Goal: Task Accomplishment & Management: Manage account settings

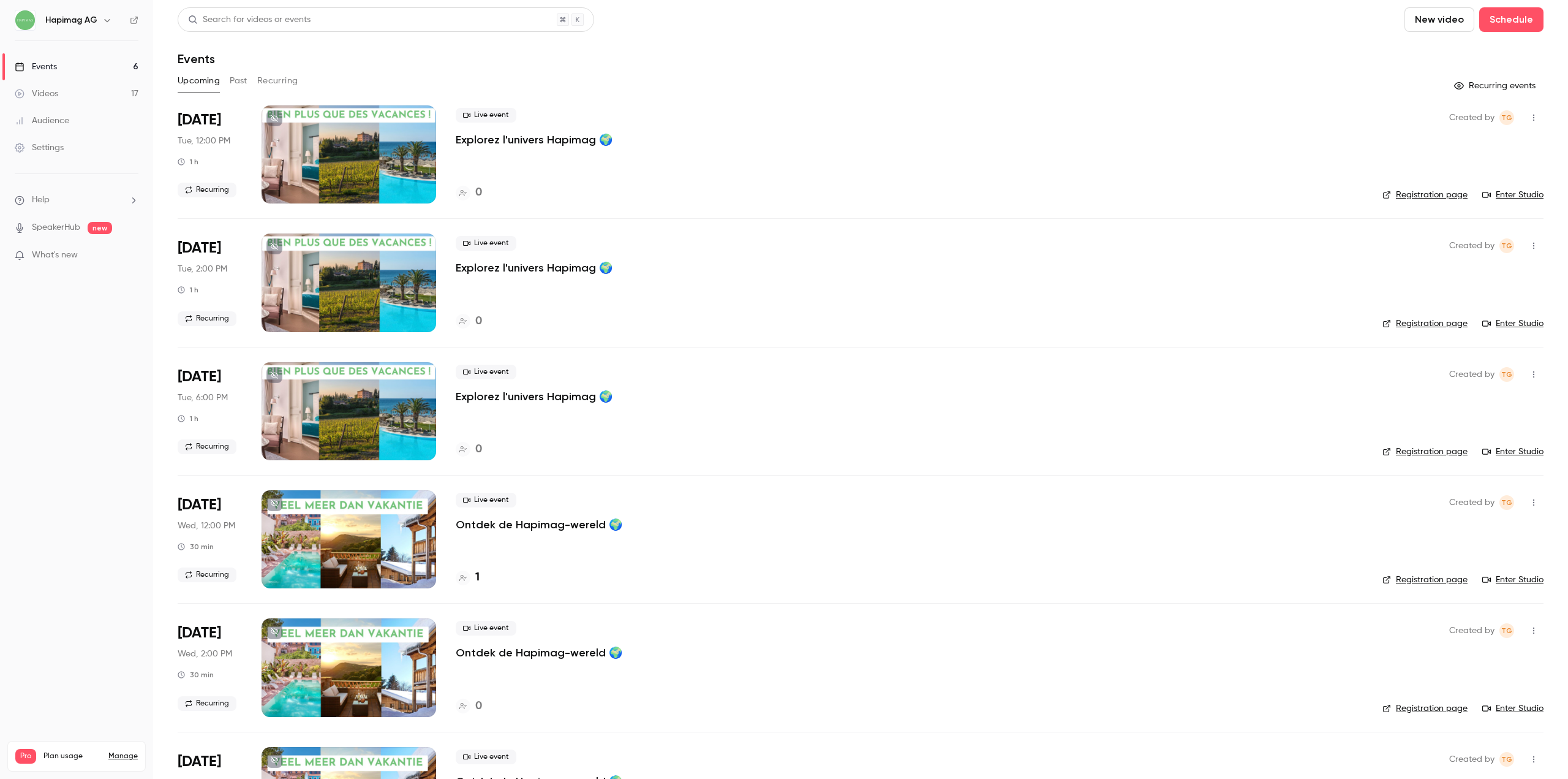
scroll to position [88, 0]
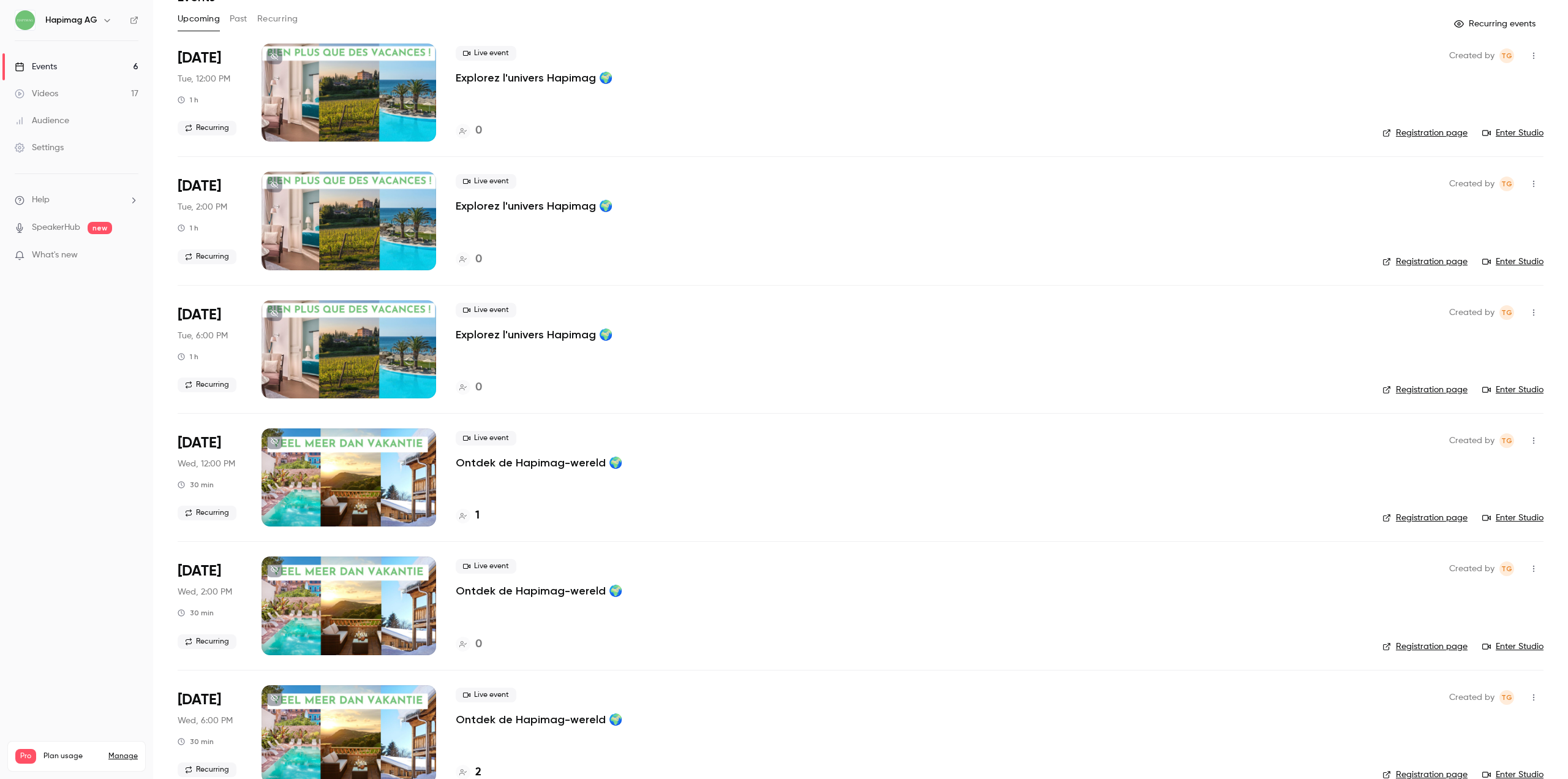
scroll to position [88, 0]
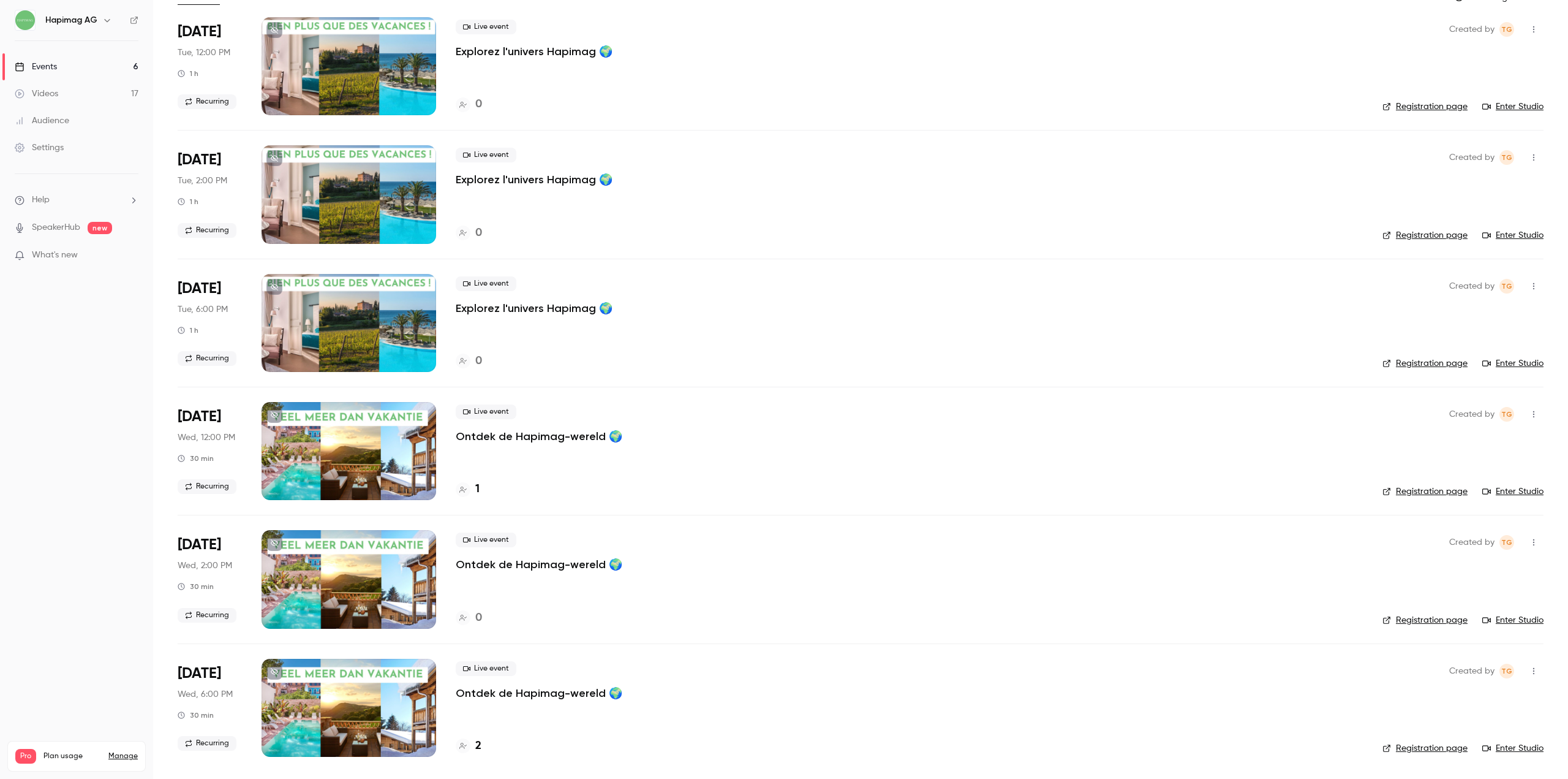
click at [523, 697] on p "Ontdek de Hapimag-wereld 🌍" at bounding box center [538, 693] width 167 height 15
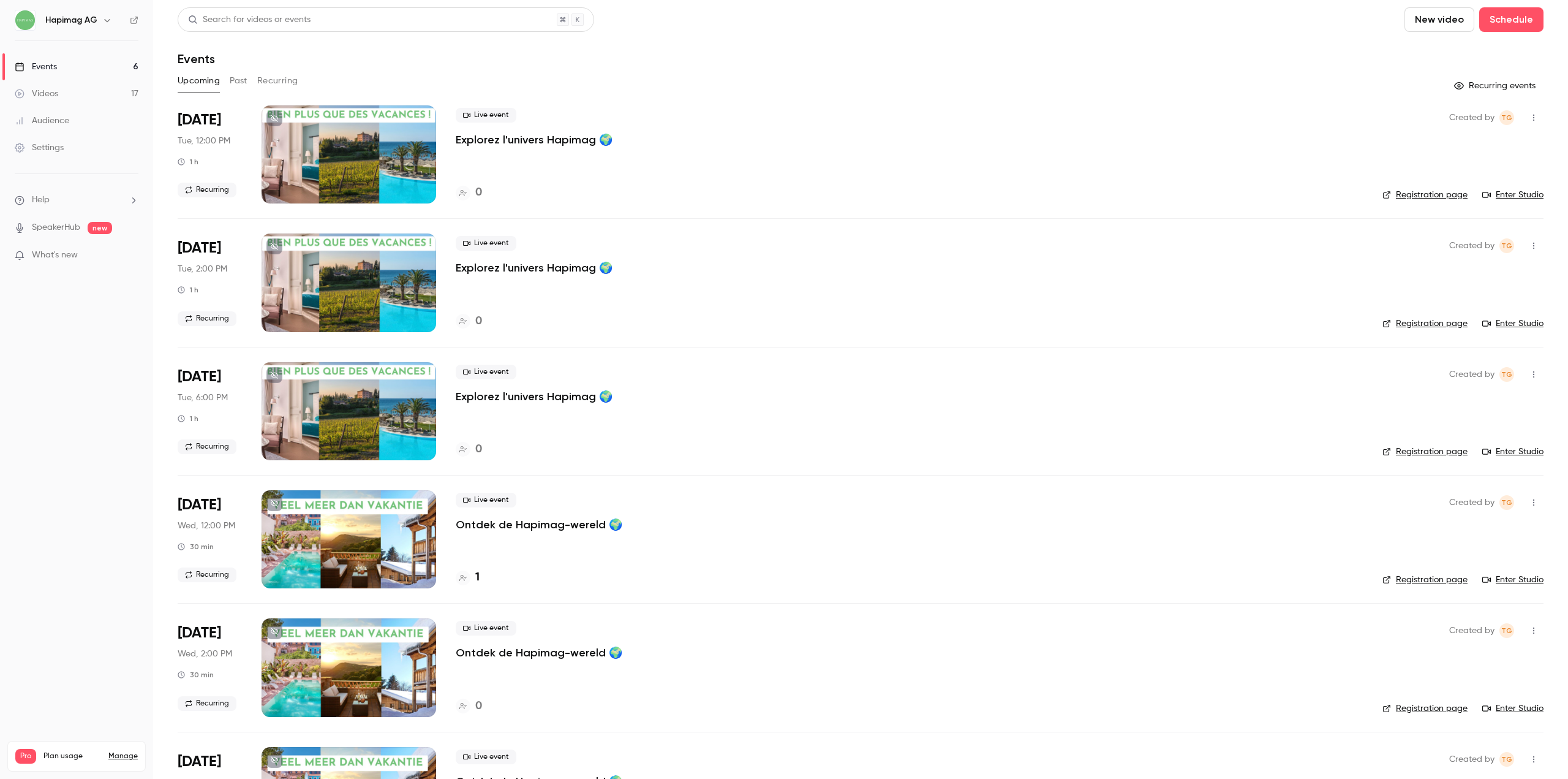
click at [521, 696] on main "Search for videos or events New video Schedule Events Upcoming Past Recurring R…" at bounding box center [860, 390] width 1415 height 779
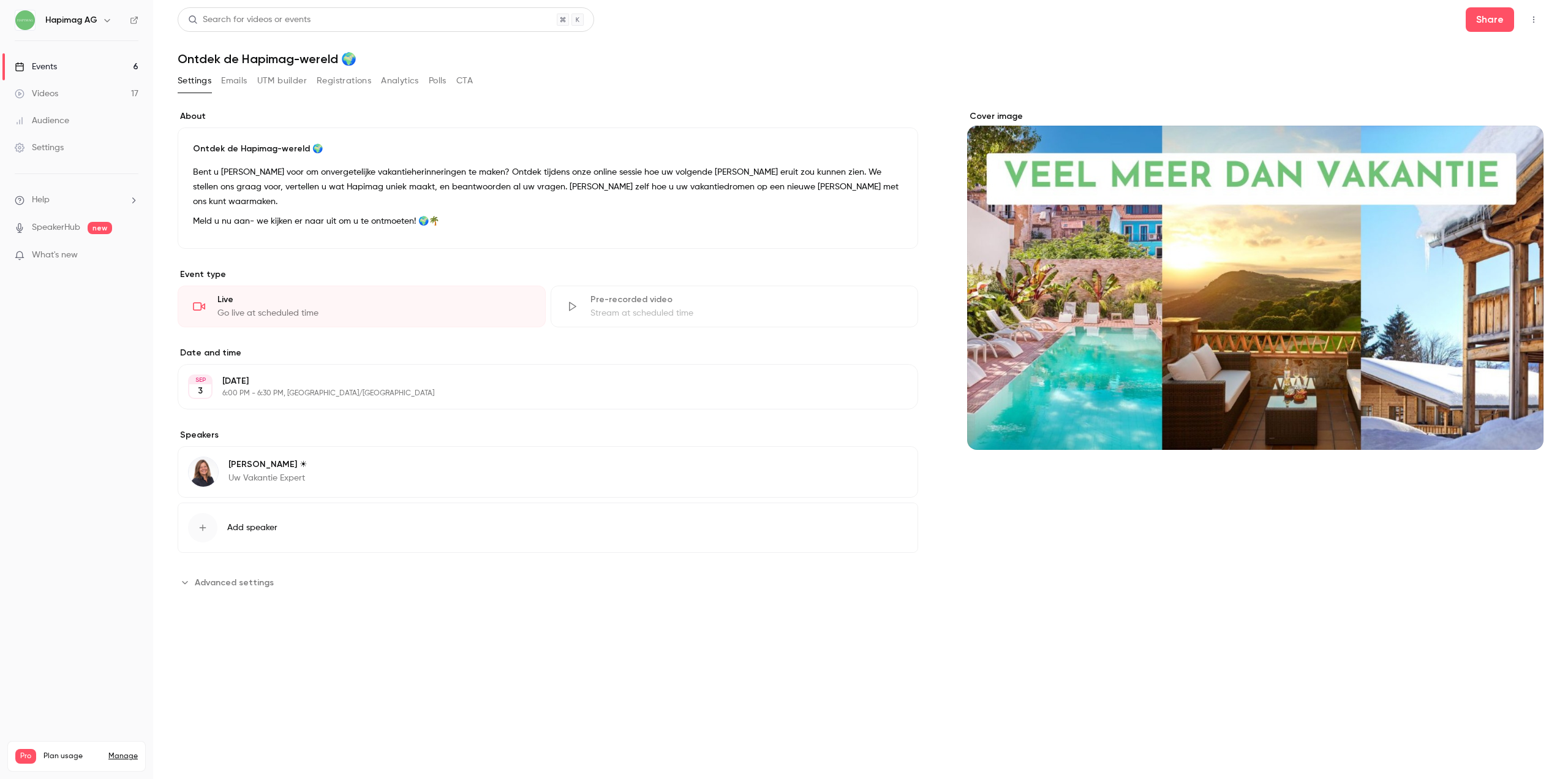
drag, startPoint x: 373, startPoint y: 81, endPoint x: 346, endPoint y: 84, distance: 27.2
click at [363, 82] on div "Settings Emails UTM builder Registrations Analytics Polls CTA" at bounding box center [325, 81] width 295 height 19
click at [346, 84] on button "Registrations" at bounding box center [344, 81] width 54 height 19
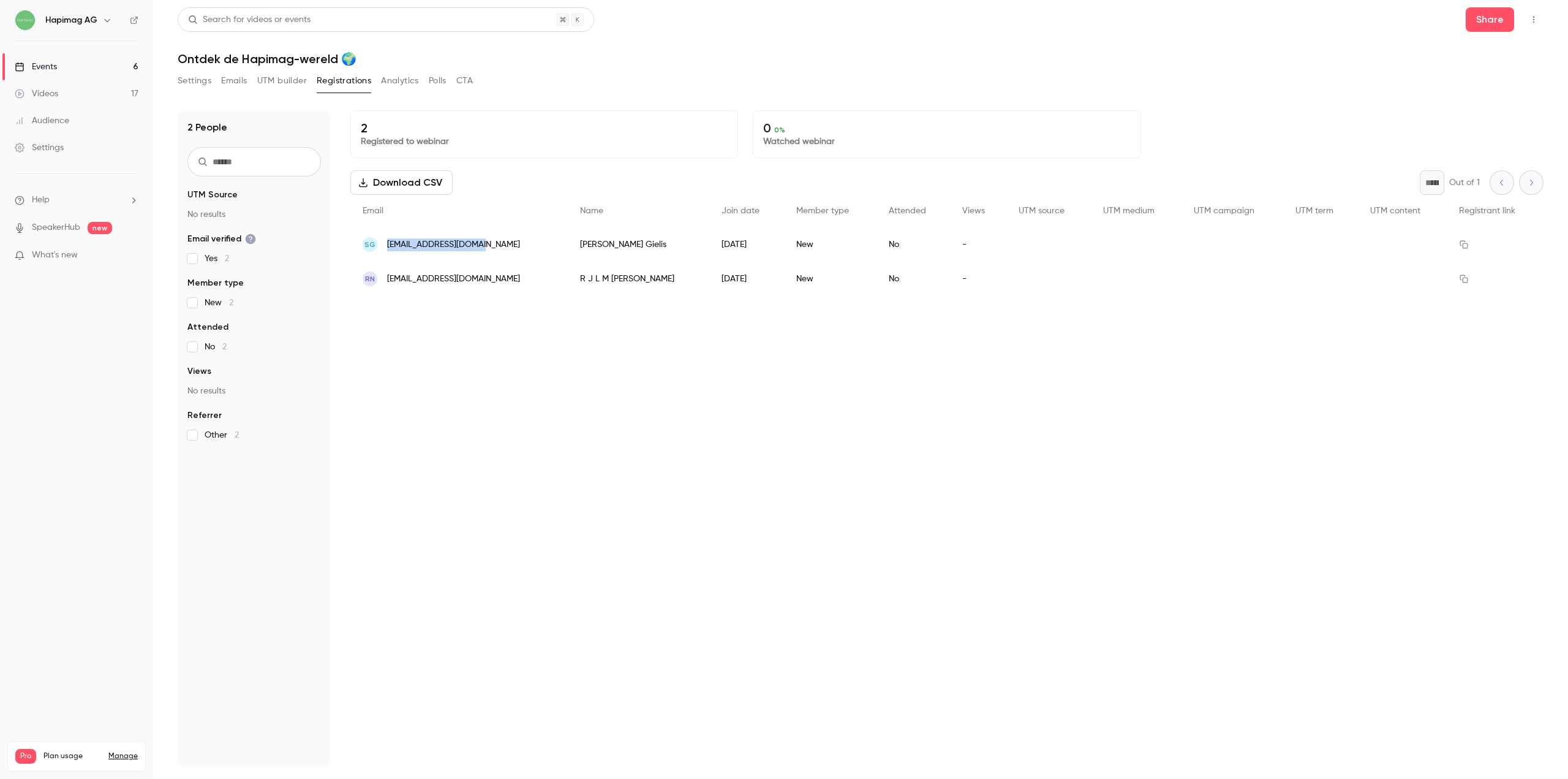
copy span "gielis.sven@gmail.com"
drag, startPoint x: 444, startPoint y: 243, endPoint x: 388, endPoint y: 246, distance: 56.1
click at [388, 246] on div "SG gielis.sven@gmail.com" at bounding box center [459, 244] width 218 height 34
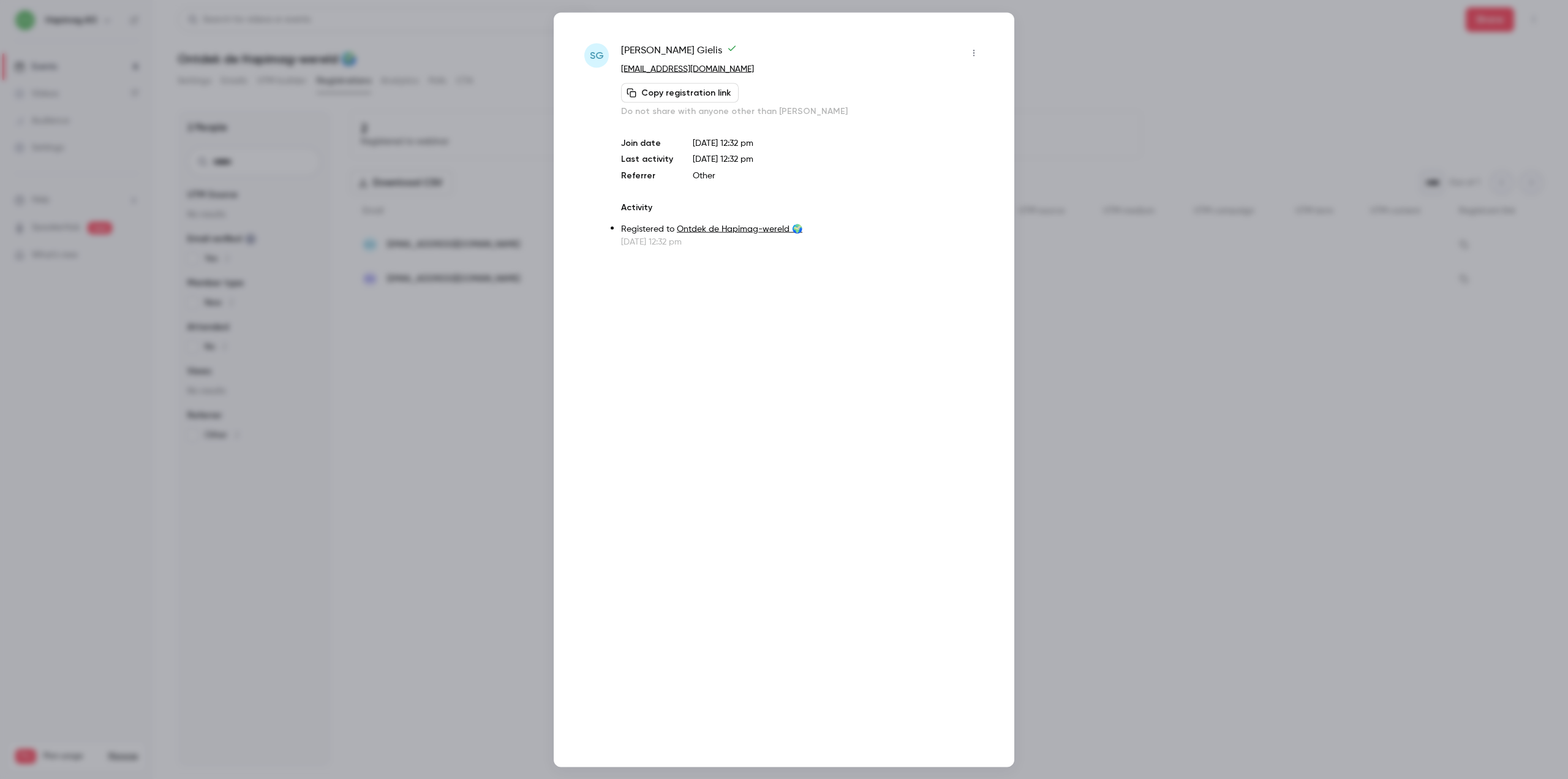
click at [481, 185] on div at bounding box center [784, 390] width 1568 height 779
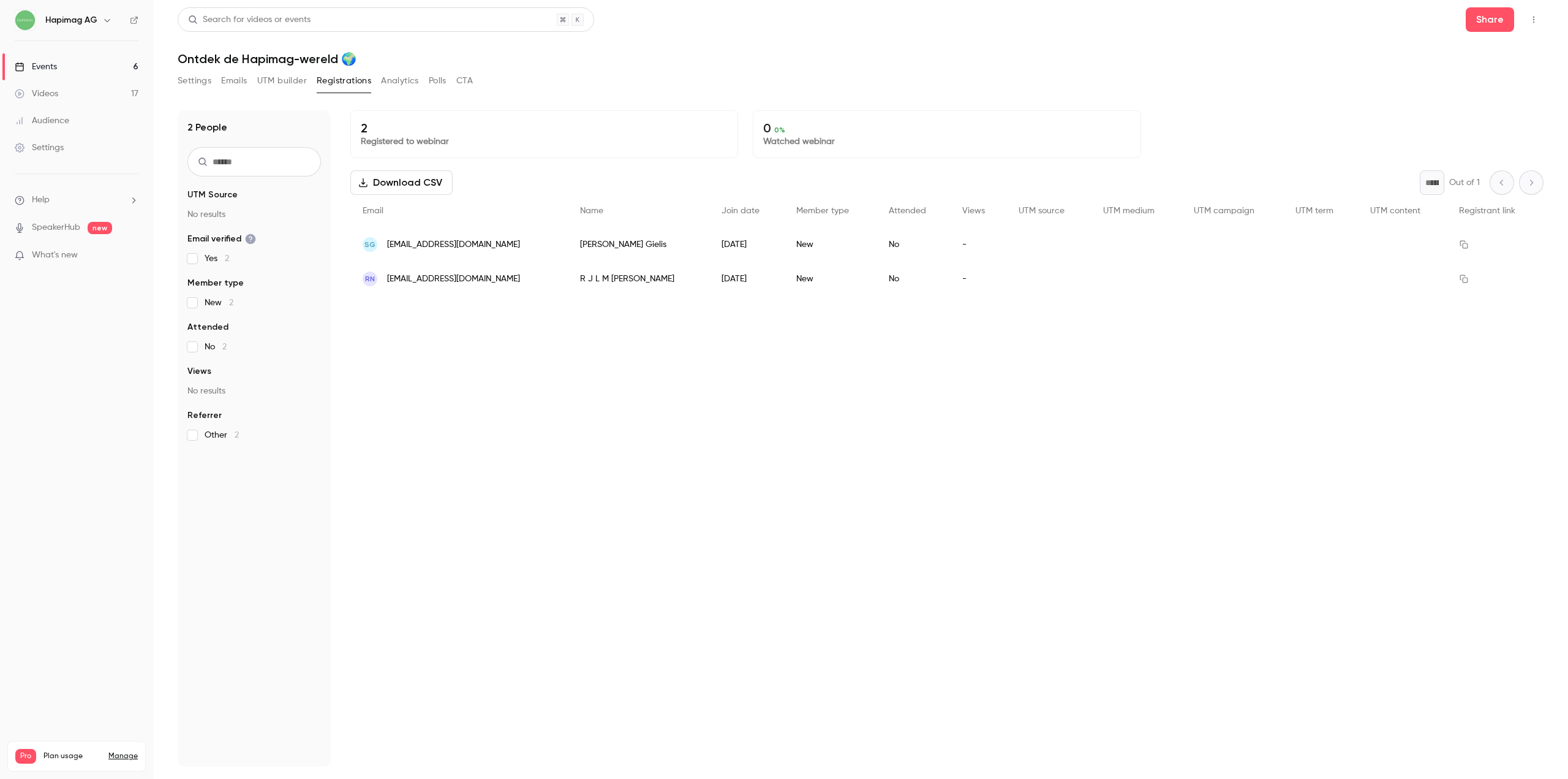
click at [69, 17] on h6 "Hapimag AG" at bounding box center [71, 20] width 52 height 12
click at [102, 22] on icon "button" at bounding box center [107, 20] width 10 height 10
click at [47, 12] on div at bounding box center [784, 390] width 1568 height 779
click at [40, 87] on div "Videos" at bounding box center [36, 93] width 43 height 12
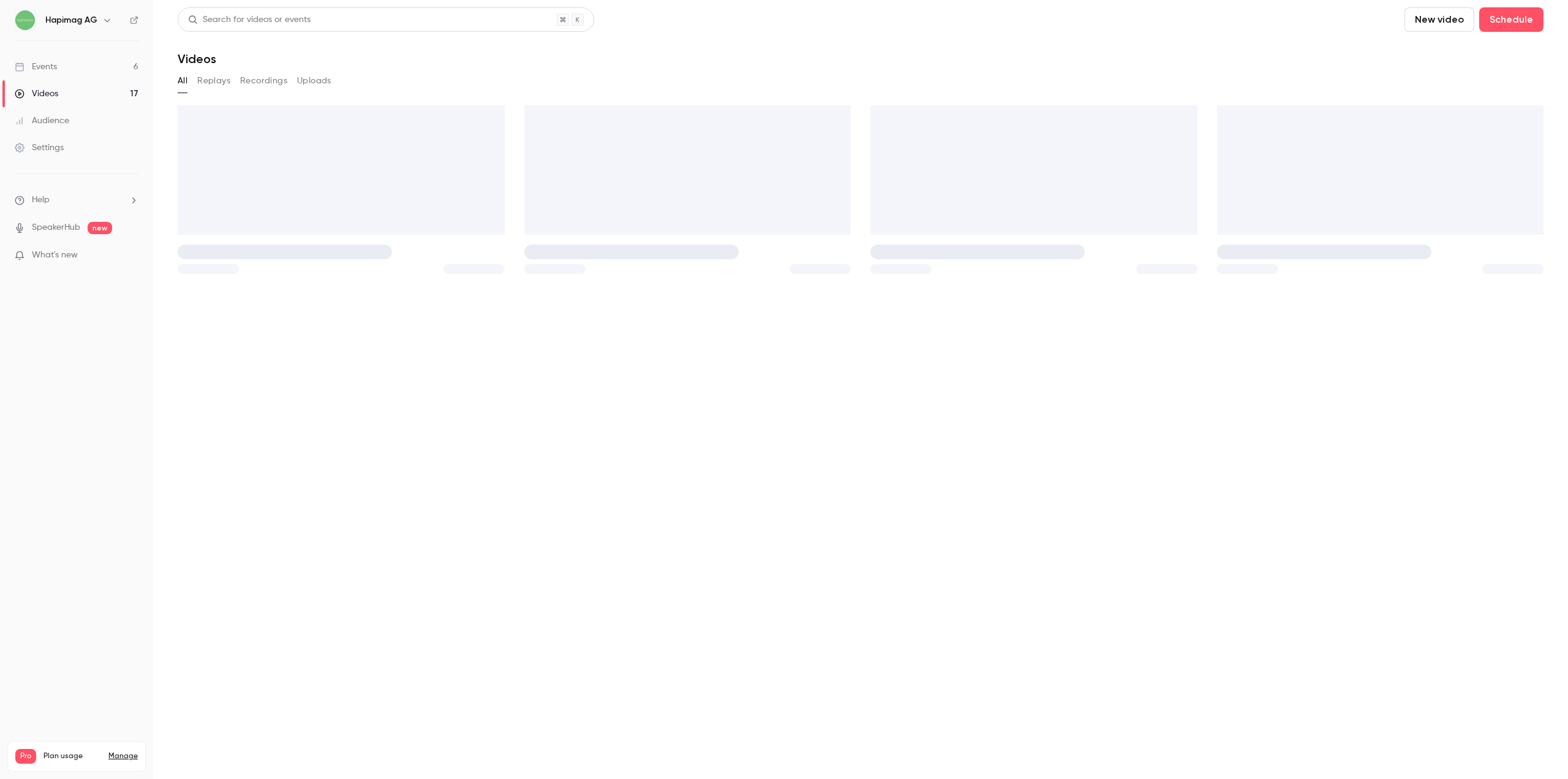
click at [50, 36] on nav "Hapimag AG Events 6 Videos 17 Audience Settings Help SpeakerHub new What's new …" at bounding box center [76, 390] width 153 height 779
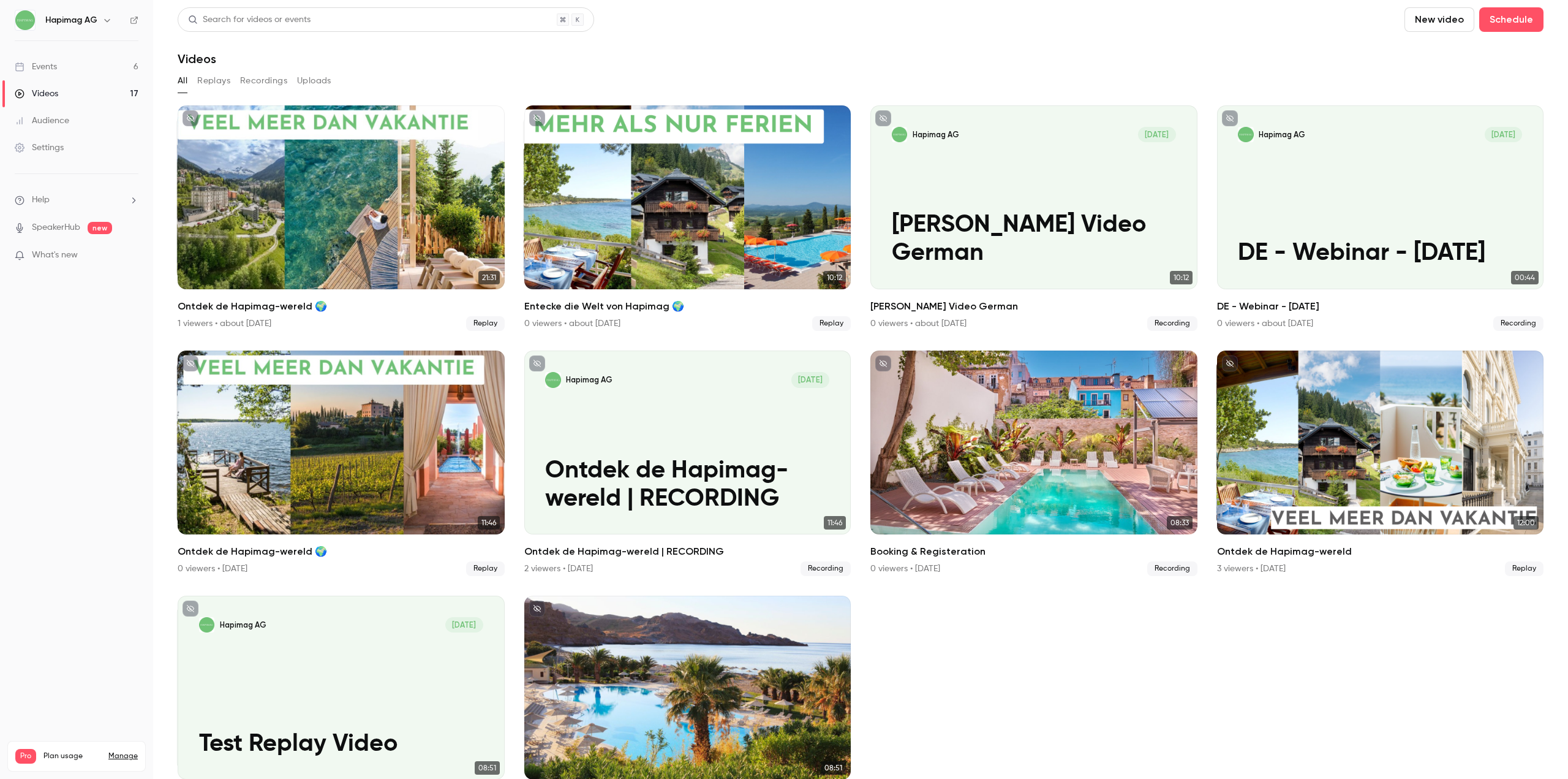
click at [49, 24] on h6 "Hapimag AG" at bounding box center [71, 20] width 52 height 12
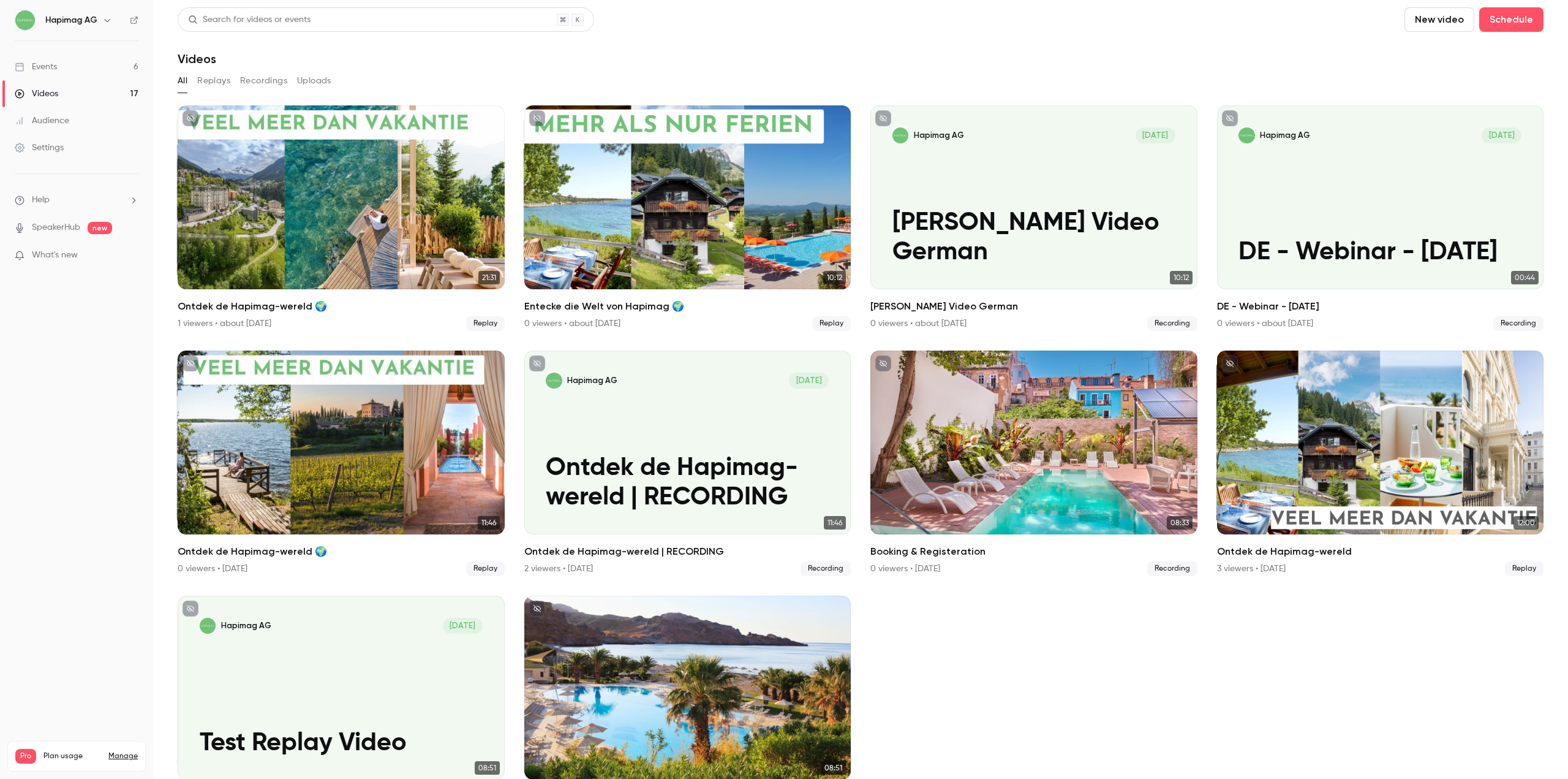
click at [104, 19] on icon "button" at bounding box center [107, 20] width 10 height 10
click at [97, 146] on div "New channel" at bounding box center [115, 146] width 140 height 12
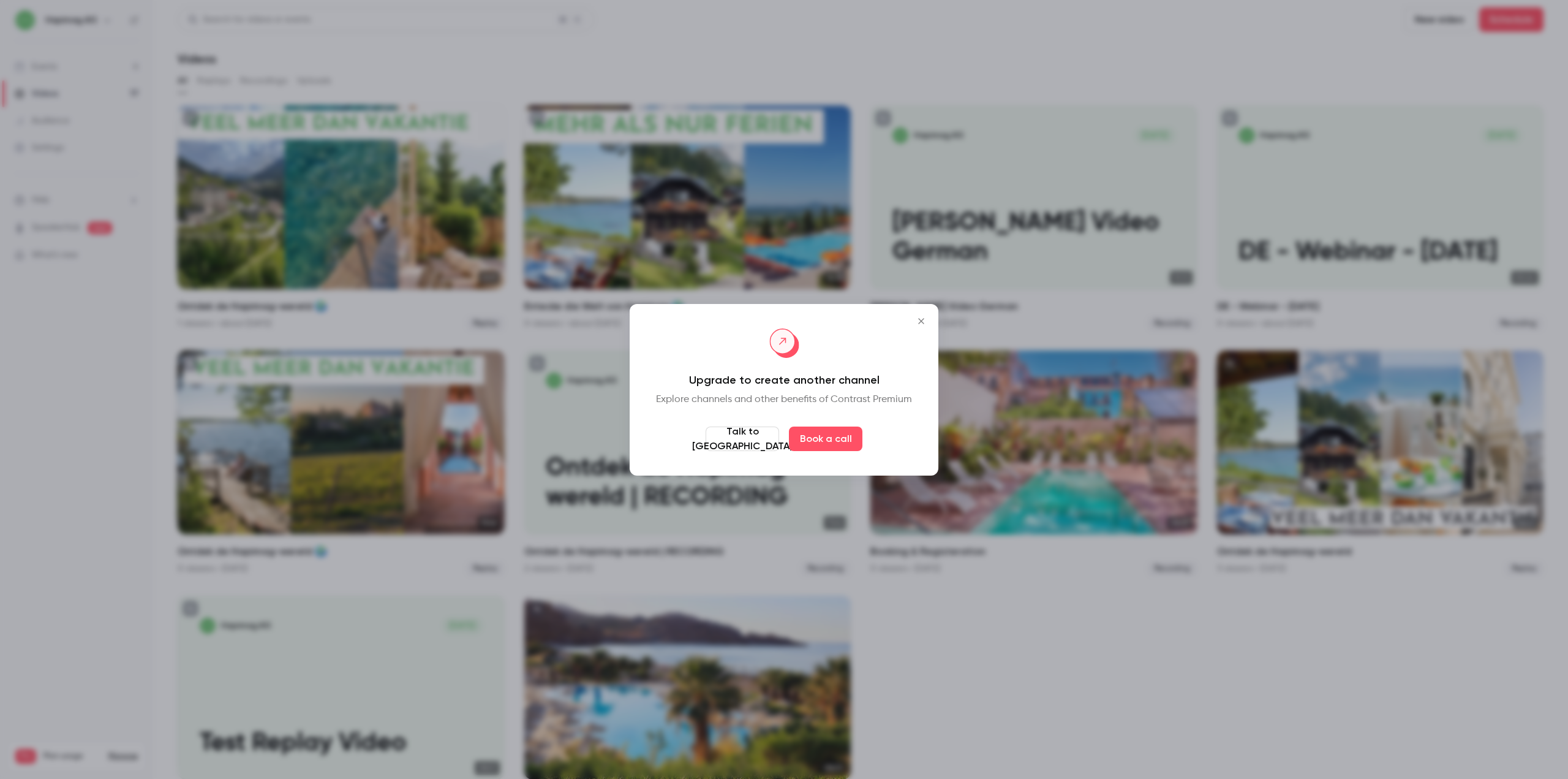
click at [916, 322] on icon "Close" at bounding box center [921, 321] width 15 height 10
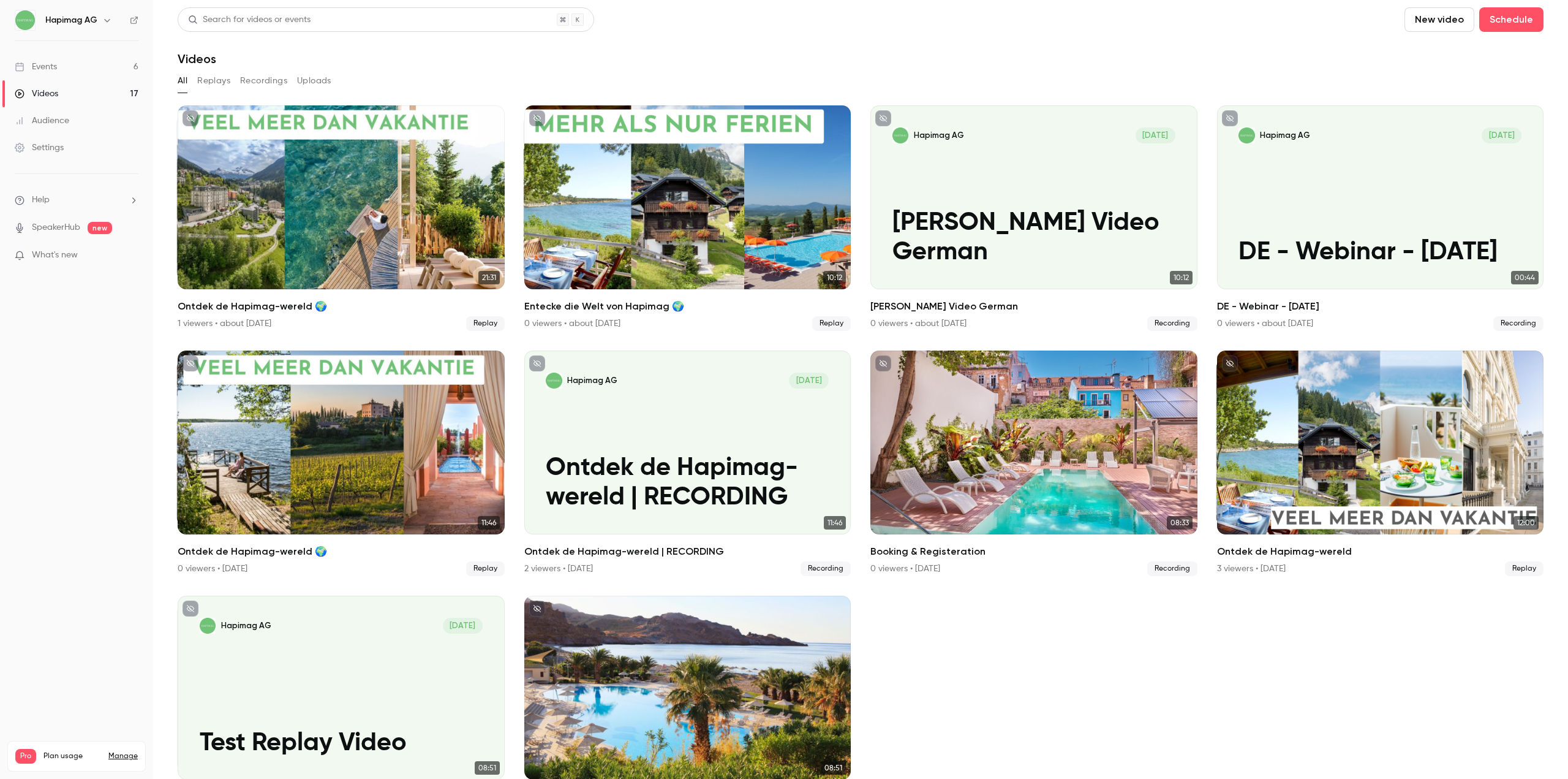
click at [77, 21] on h6 "Hapimag AG" at bounding box center [71, 20] width 52 height 12
click at [106, 24] on icon "button" at bounding box center [107, 20] width 10 height 10
click at [129, 17] on div at bounding box center [784, 390] width 1568 height 779
click at [135, 19] on icon at bounding box center [133, 20] width 8 height 8
click at [54, 460] on nav "Hapimag AG Events 6 Videos 17 Audience Settings Help SpeakerHub new What's new …" at bounding box center [76, 390] width 153 height 779
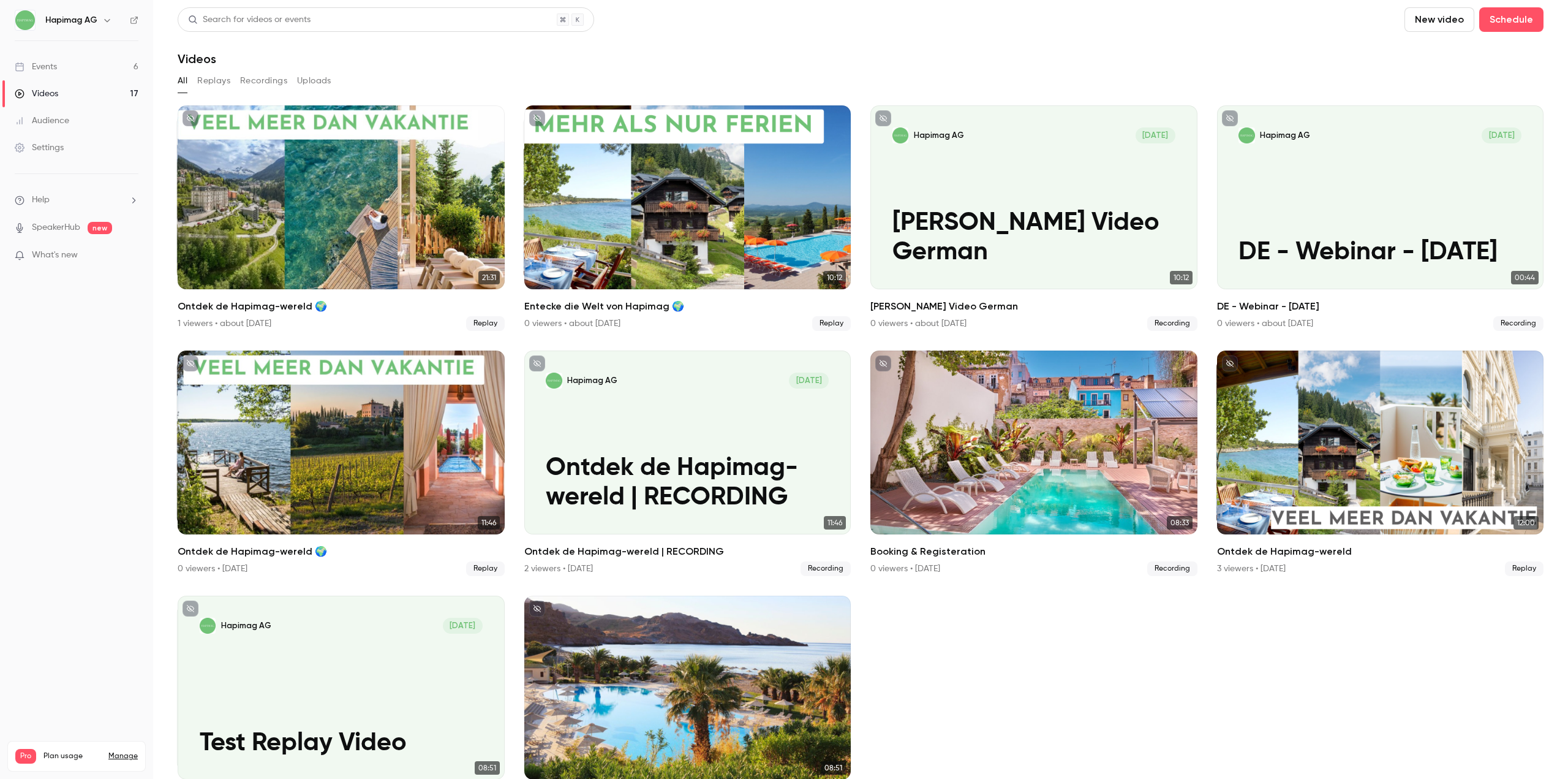
click at [87, 143] on link "Settings" at bounding box center [76, 148] width 153 height 27
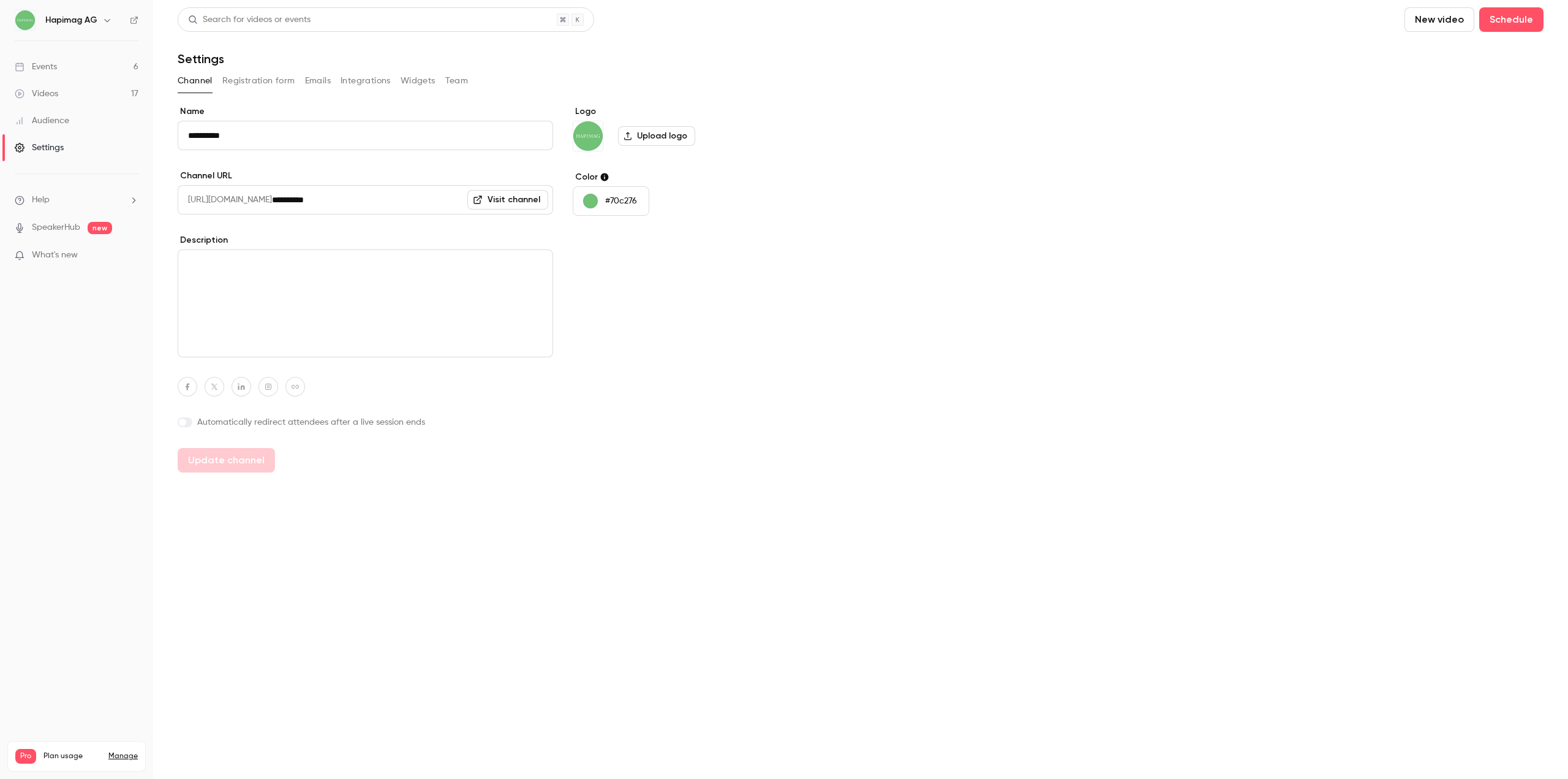
click at [454, 89] on button "Team" at bounding box center [457, 81] width 23 height 19
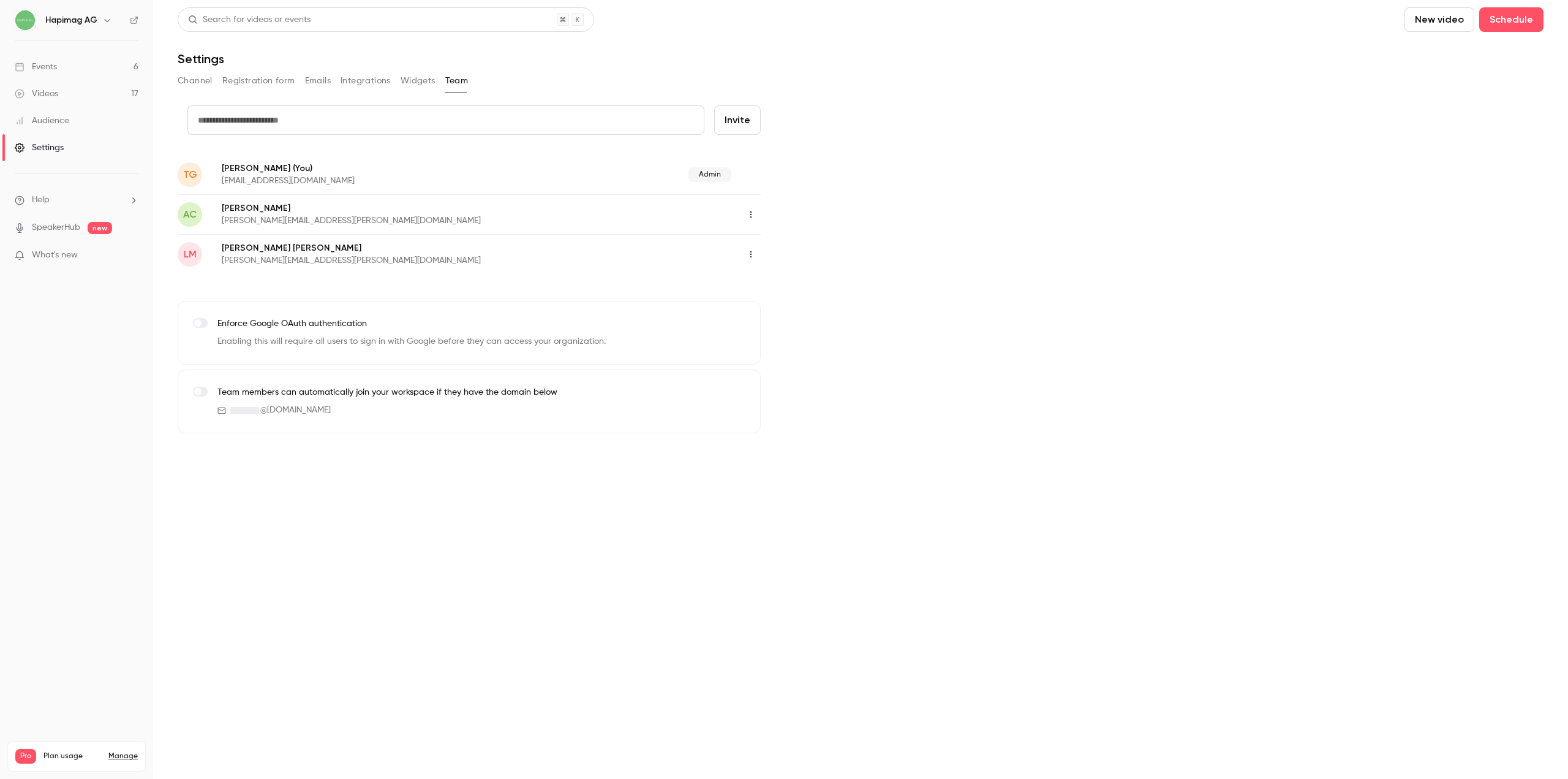
click at [735, 127] on button "Invite" at bounding box center [737, 120] width 47 height 29
click at [306, 122] on input "text" at bounding box center [446, 120] width 517 height 29
drag, startPoint x: 279, startPoint y: 185, endPoint x: 219, endPoint y: 185, distance: 60.0
click at [219, 185] on div "TG Tiziana Gallizia (You) tiziana.gallizia@hapimag.com Admin" at bounding box center [469, 174] width 583 height 40
copy p "tiziana.gallizia@hapimag.com"
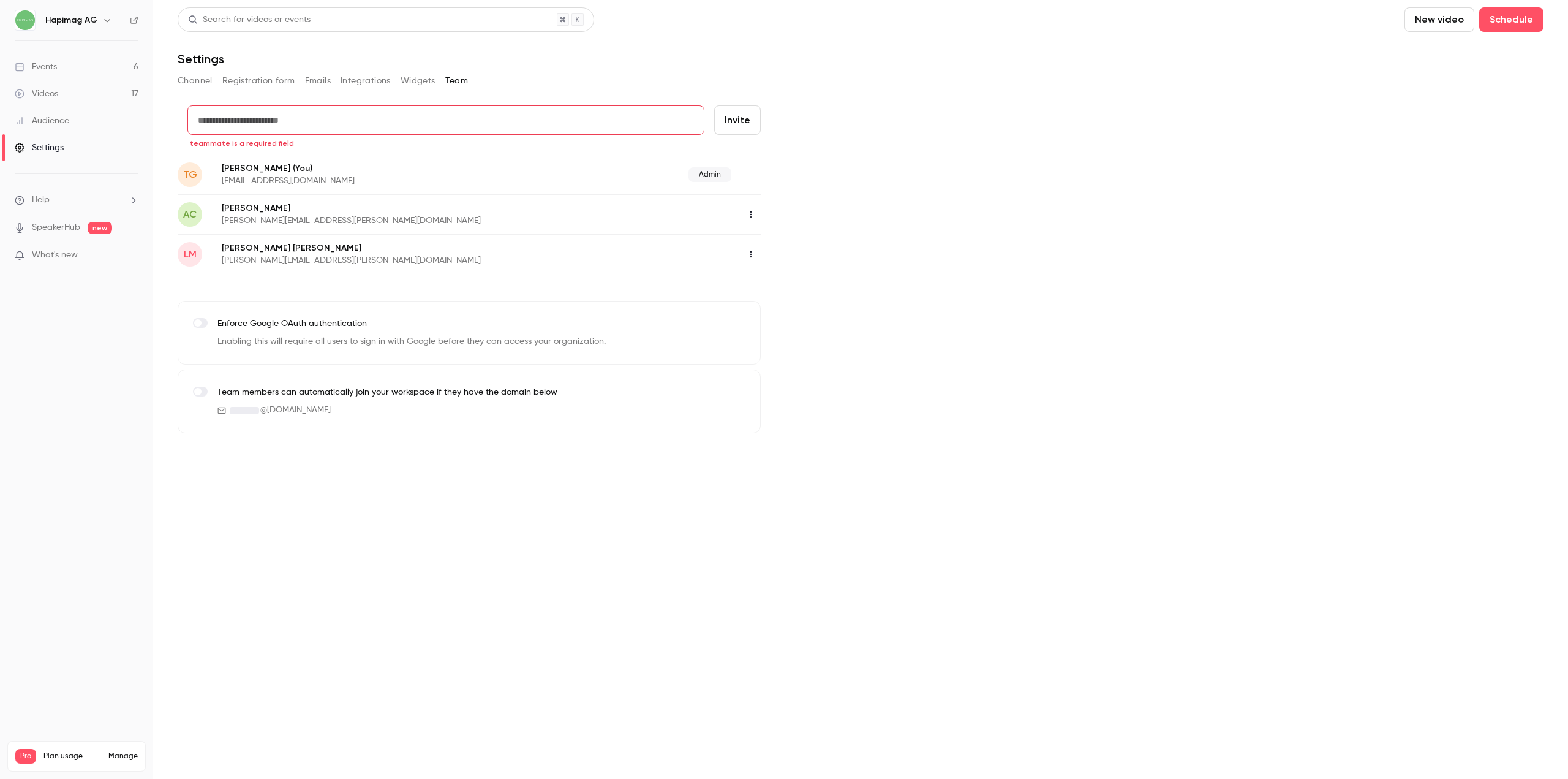
click at [235, 116] on input "text" at bounding box center [446, 120] width 517 height 29
paste input "**********"
drag, startPoint x: 336, startPoint y: 124, endPoint x: 84, endPoint y: 110, distance: 252.4
click at [82, 114] on div "**********" at bounding box center [784, 390] width 1568 height 779
paste input "text"
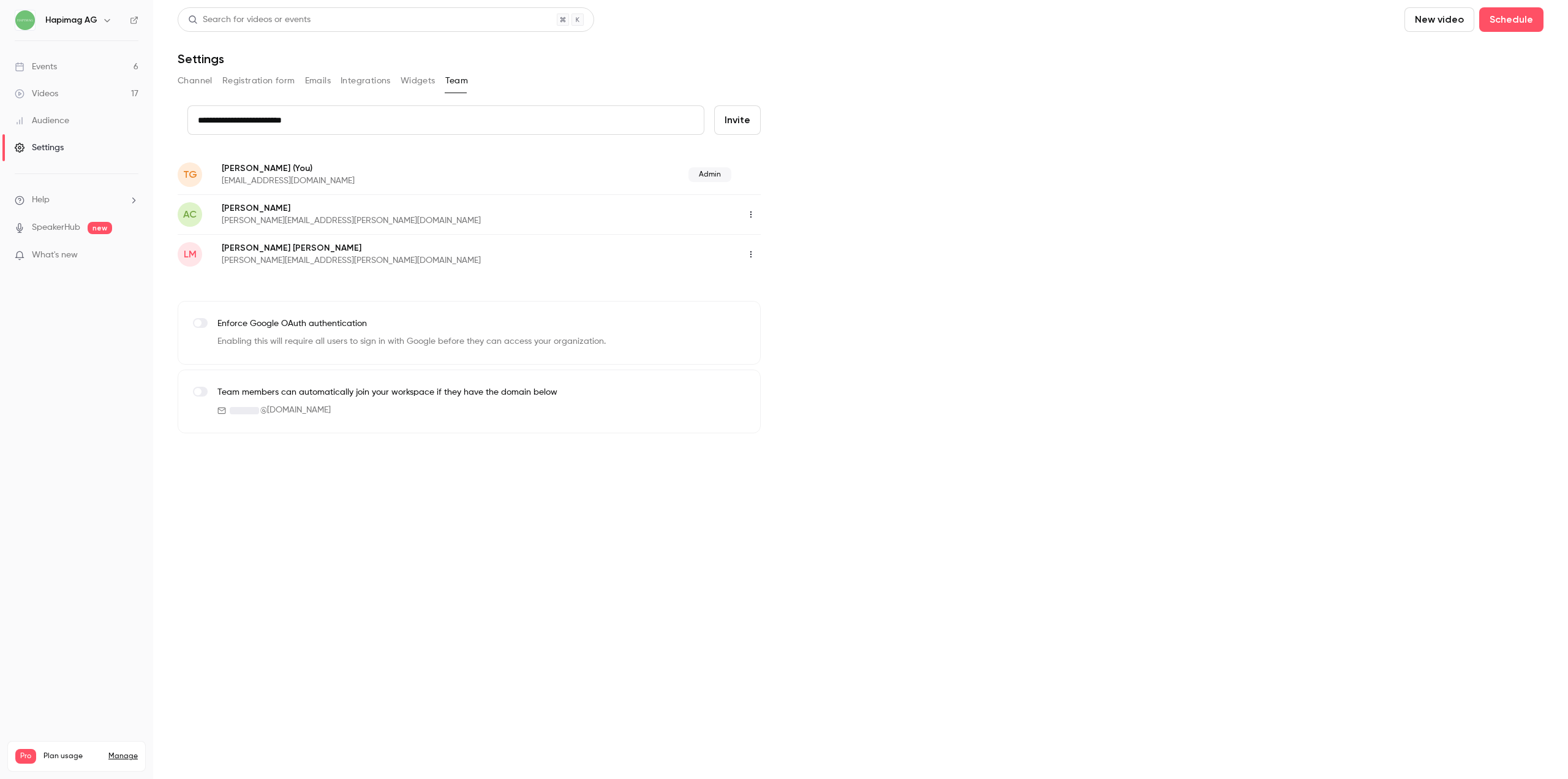
type input "**********"
click at [754, 121] on button "Invite" at bounding box center [737, 120] width 47 height 29
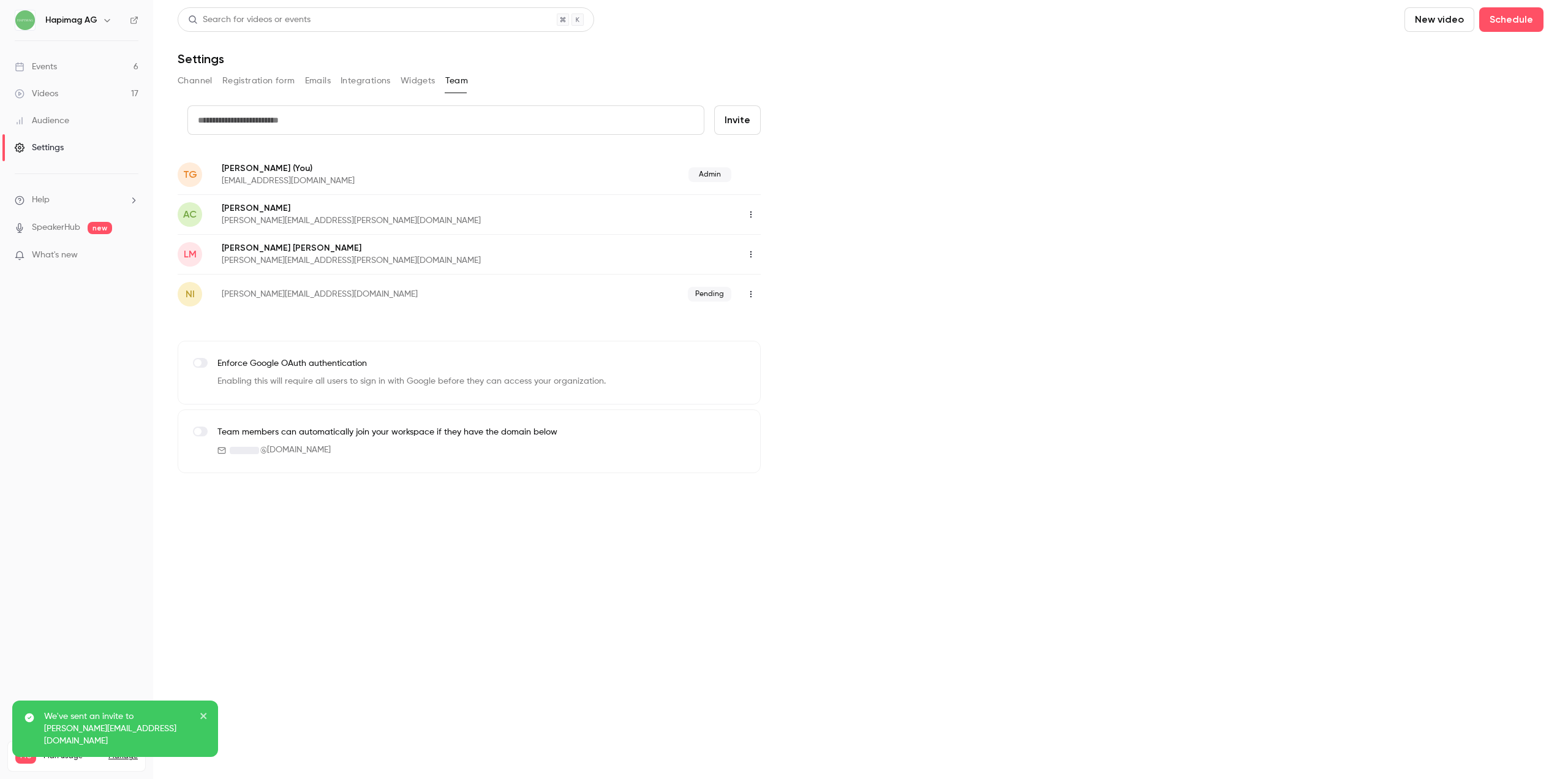
click at [739, 298] on div "Pending" at bounding box center [657, 294] width 208 height 19
click at [746, 297] on button "button" at bounding box center [751, 294] width 19 height 19
click at [674, 533] on div at bounding box center [784, 390] width 1568 height 779
click at [750, 206] on button "button" at bounding box center [751, 215] width 19 height 19
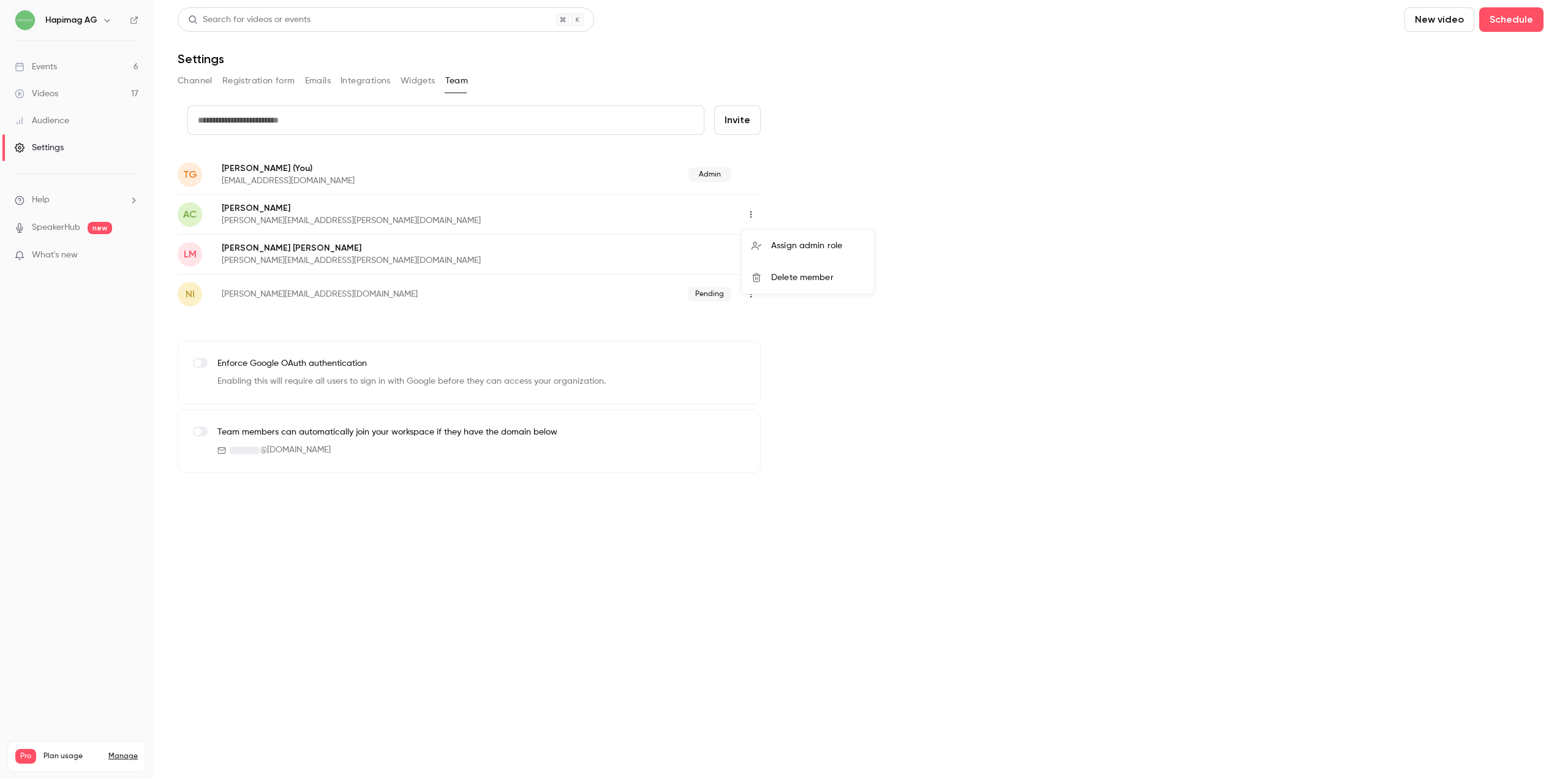
click at [893, 262] on div at bounding box center [784, 390] width 1568 height 779
click at [750, 292] on icon "button" at bounding box center [751, 294] width 10 height 8
click at [897, 264] on div at bounding box center [784, 390] width 1568 height 779
click at [750, 215] on icon "button" at bounding box center [751, 214] width 10 height 8
click at [939, 215] on div at bounding box center [784, 390] width 1568 height 779
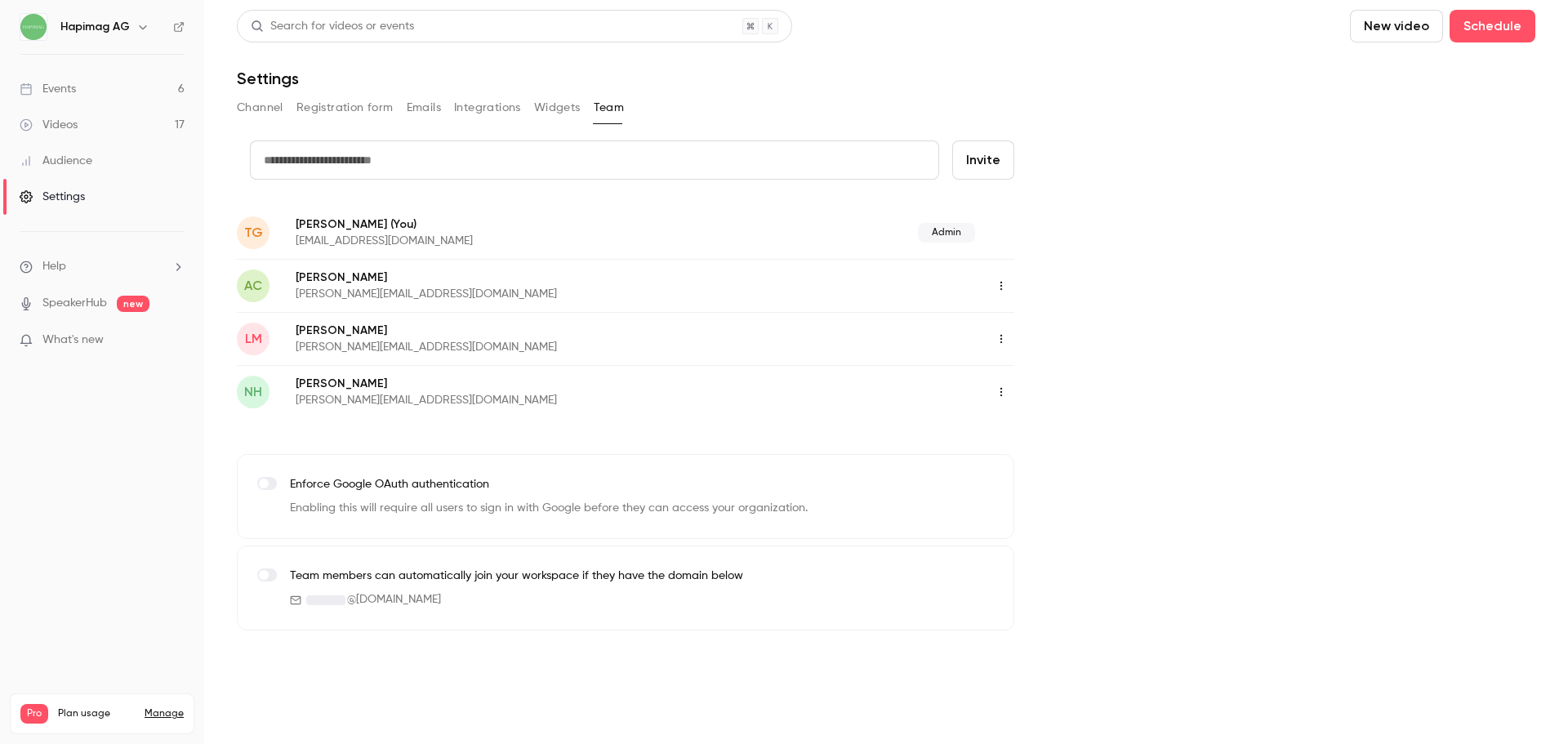
click at [78, 98] on link "Events 6" at bounding box center [102, 89] width 204 height 36
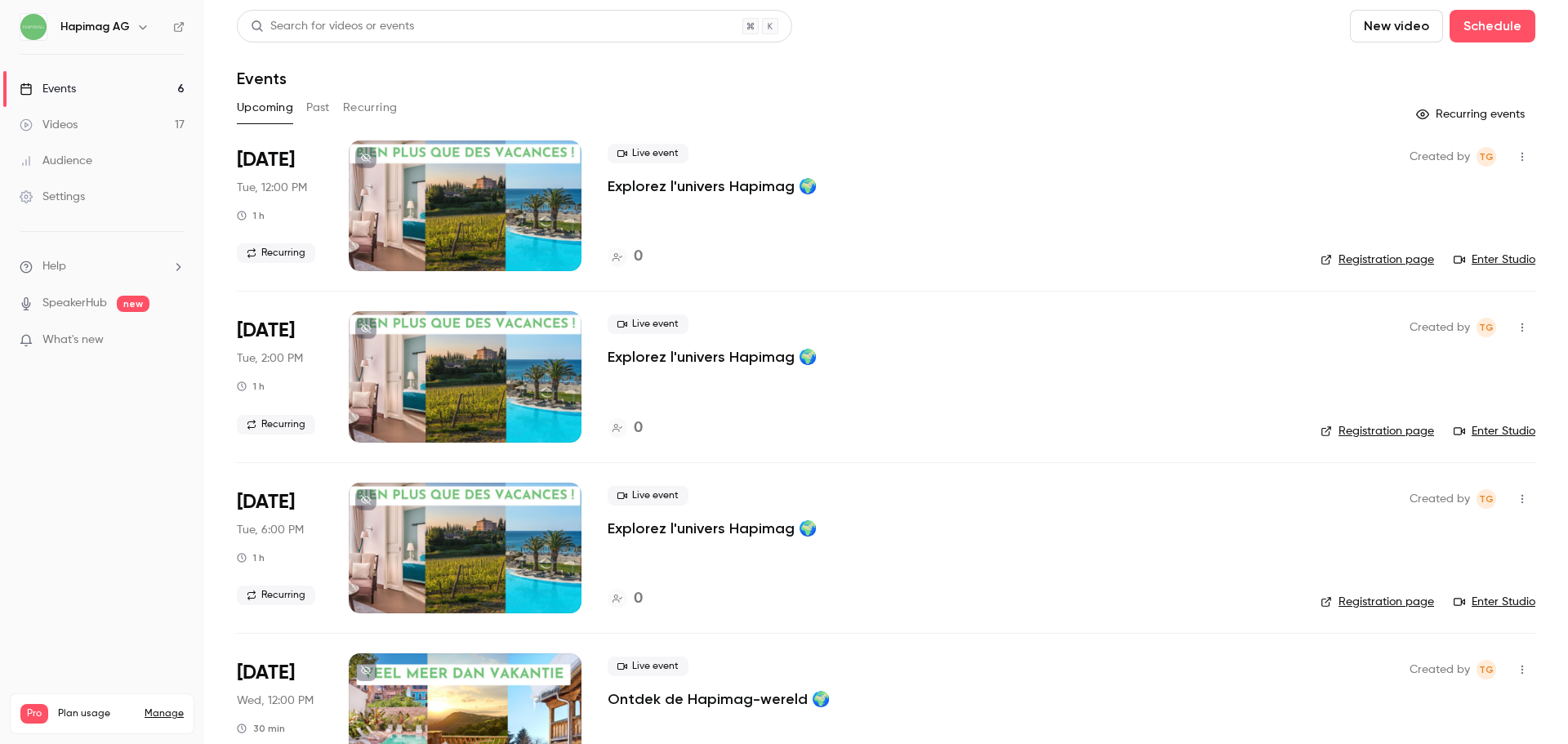
click at [365, 109] on button "Recurring" at bounding box center [370, 108] width 54 height 26
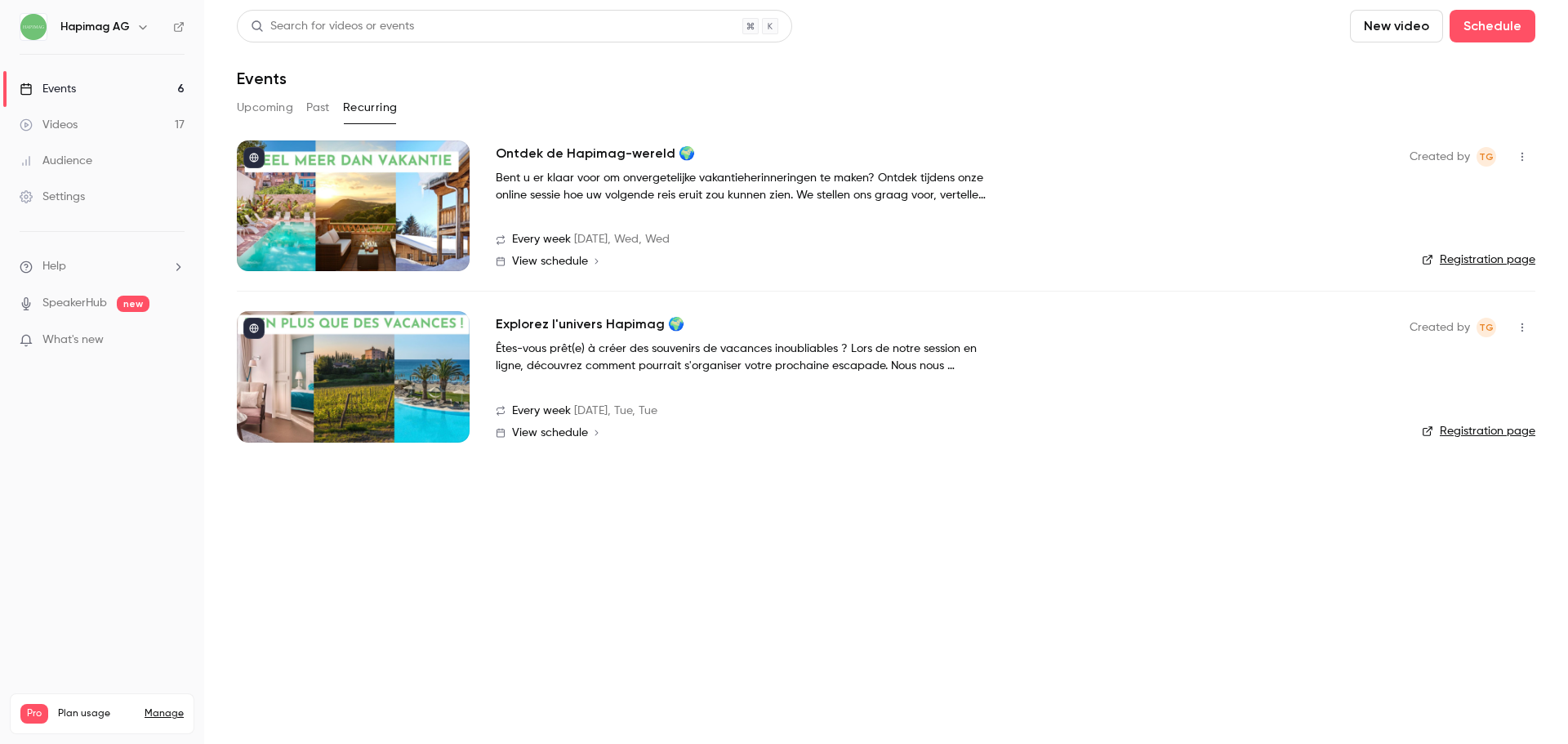
click at [273, 110] on button "Upcoming" at bounding box center [264, 108] width 56 height 26
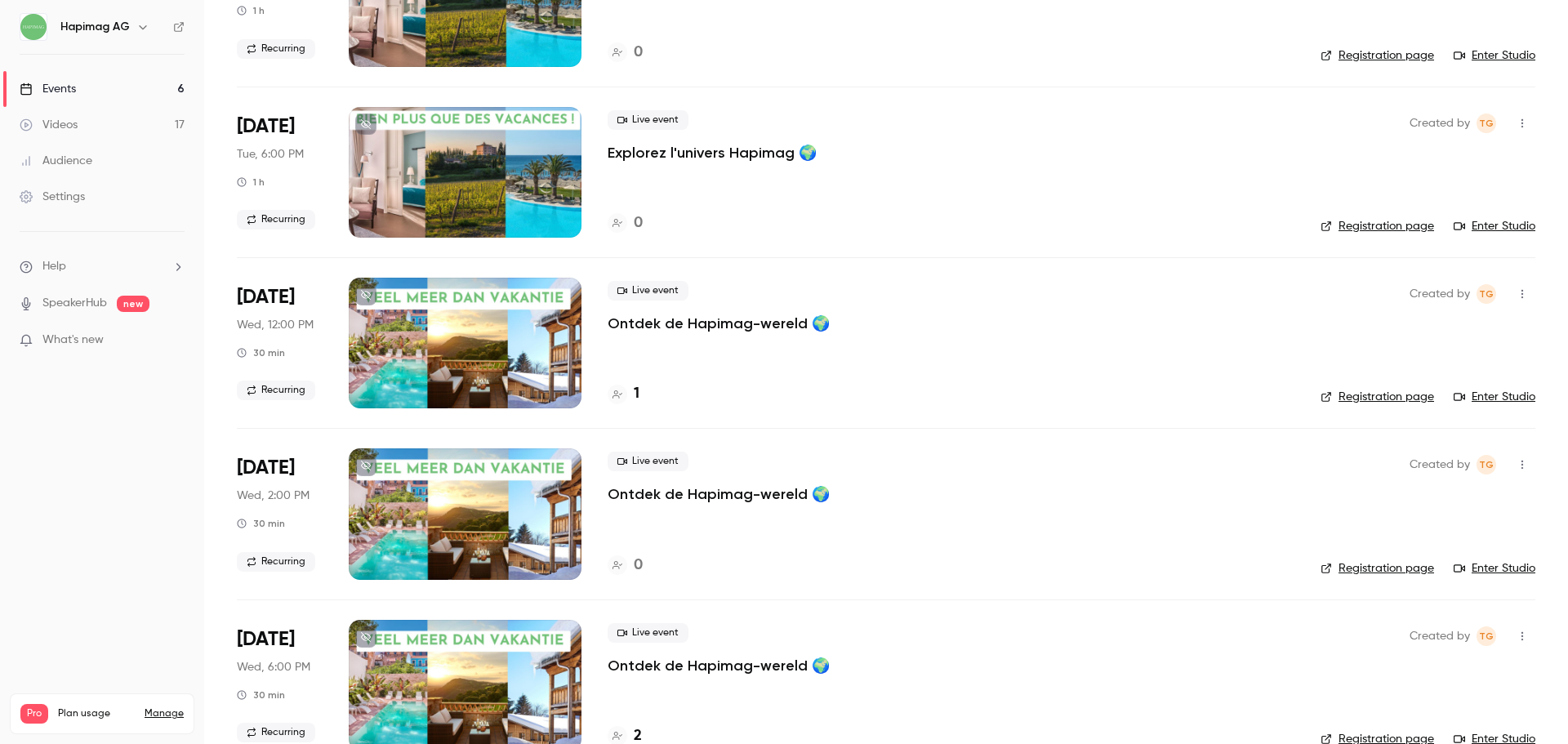
scroll to position [412, 0]
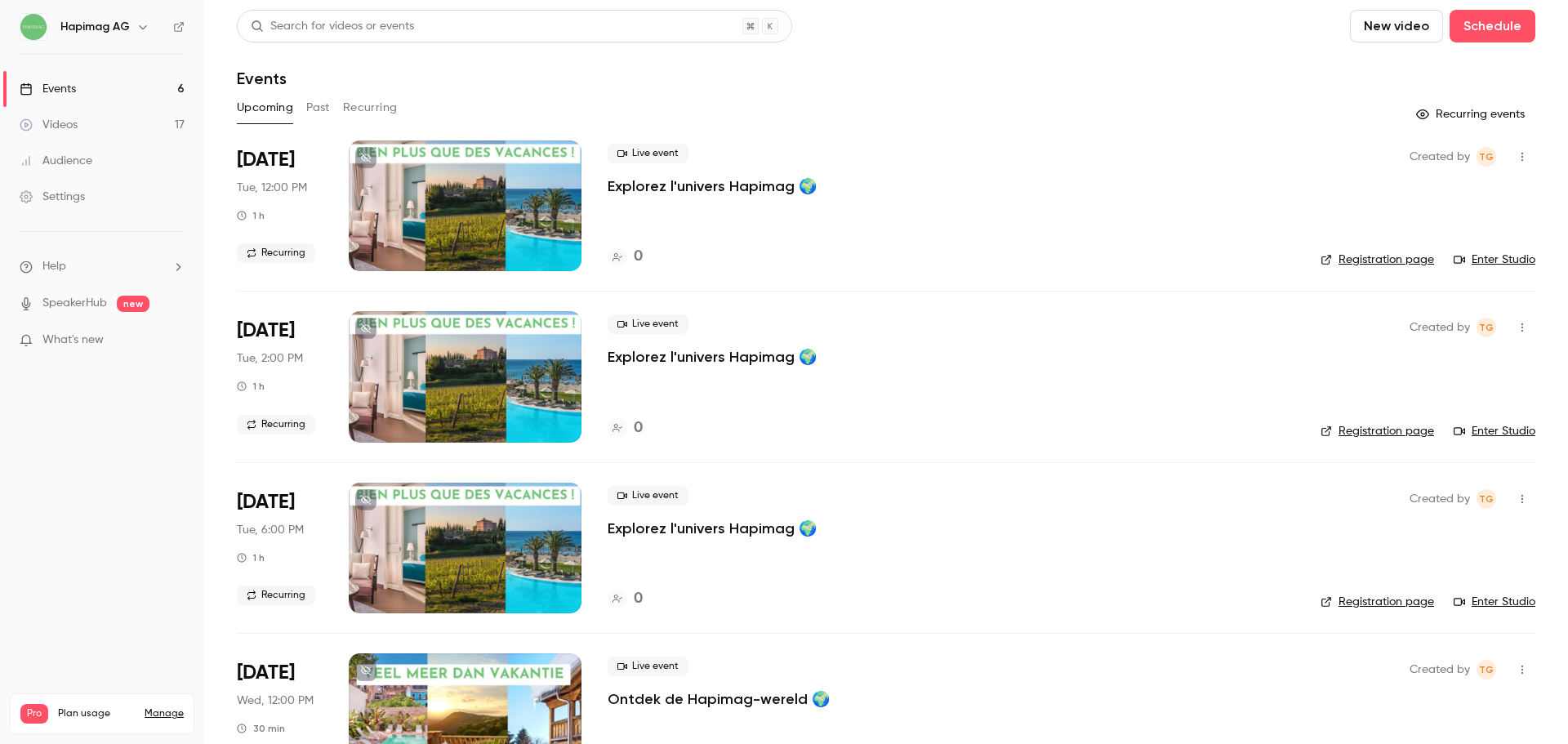
scroll to position [412, 0]
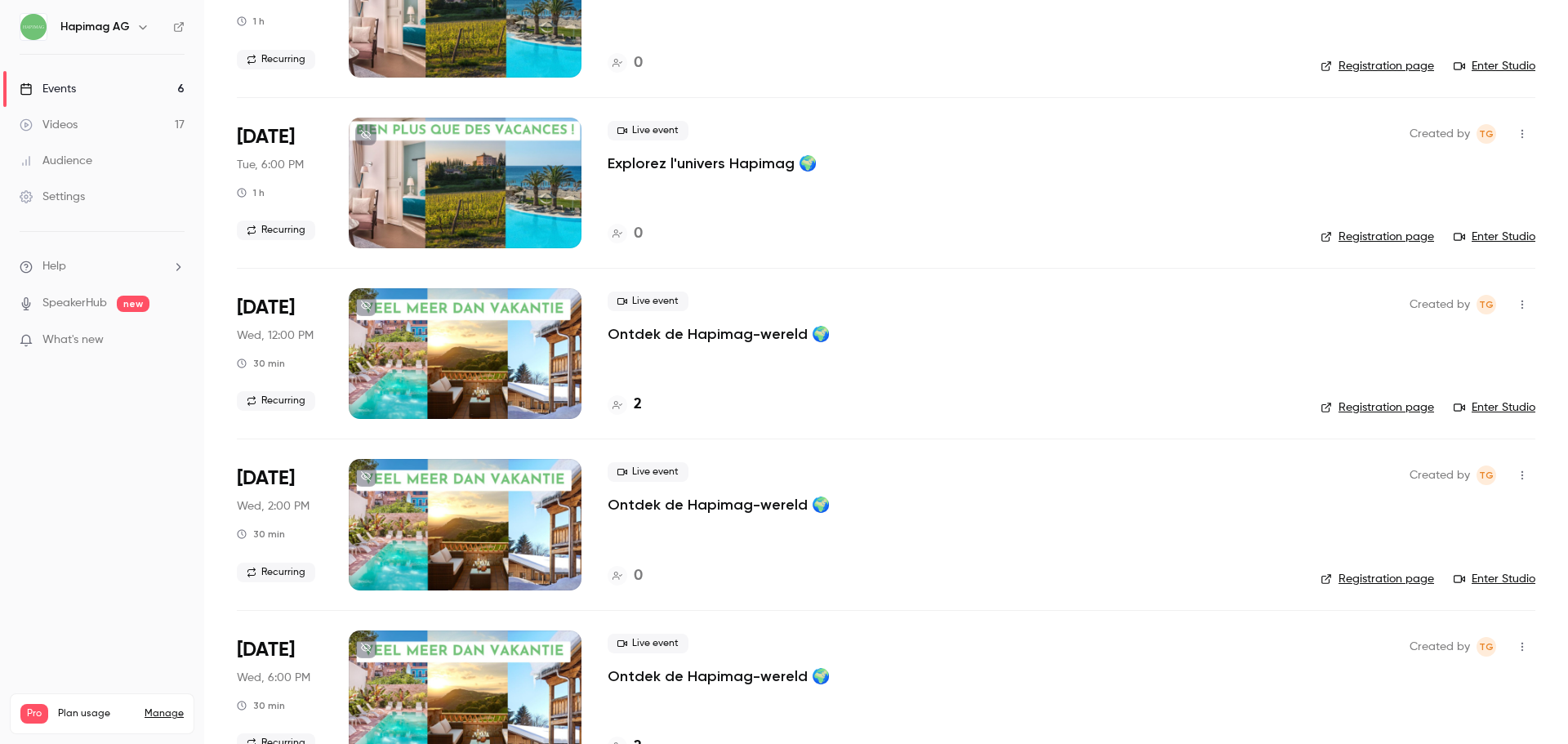
scroll to position [412, 0]
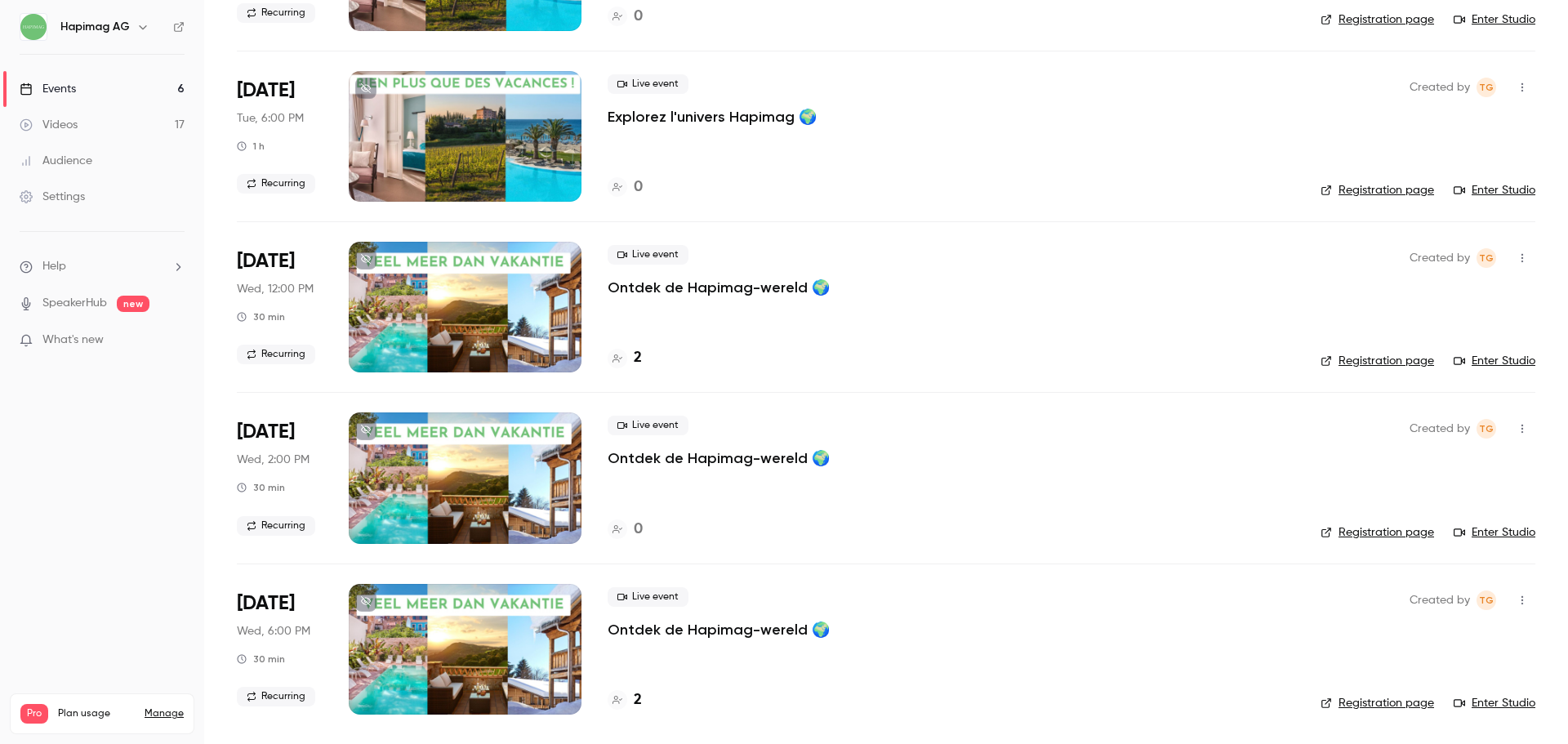
click at [640, 360] on h4 "2" at bounding box center [638, 359] width 8 height 22
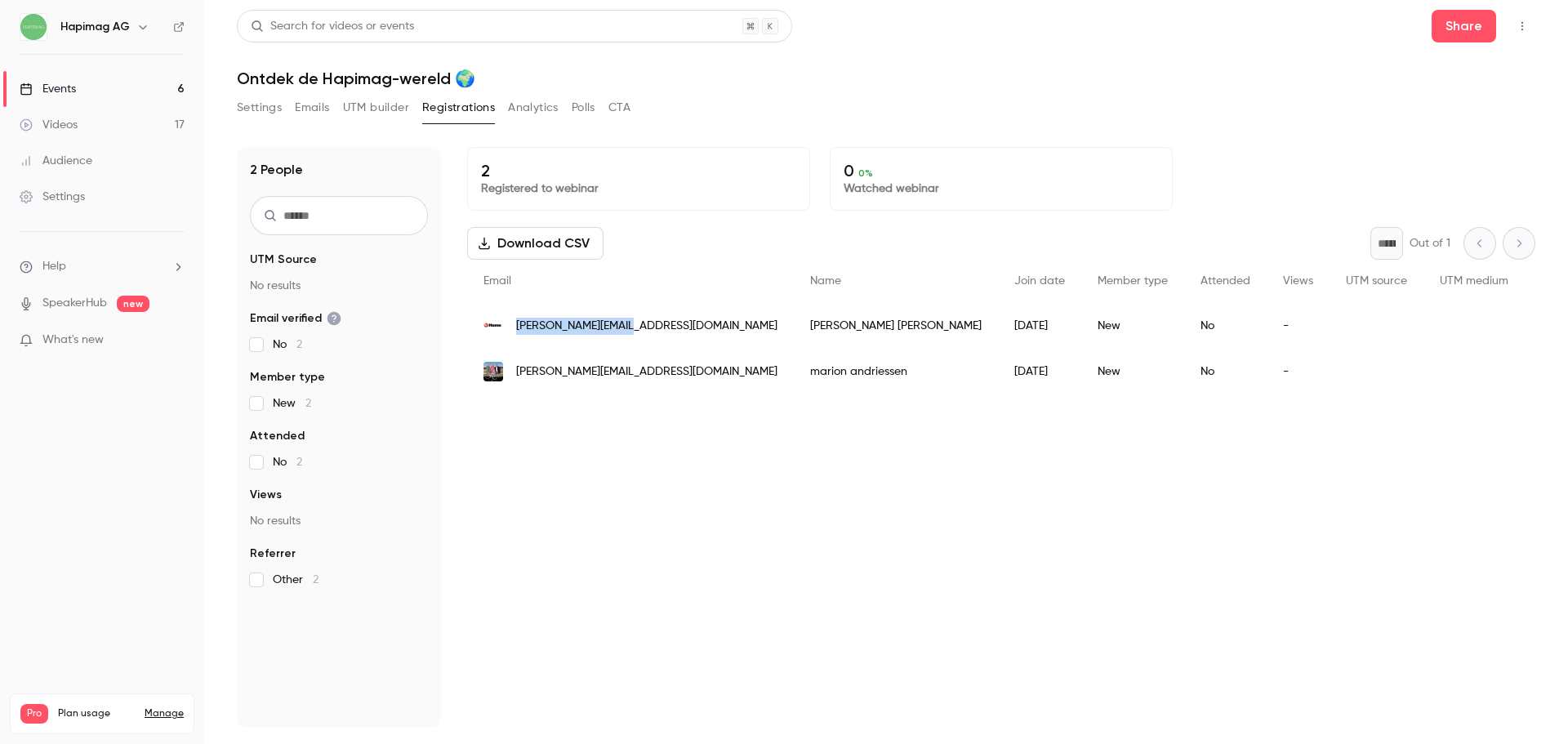
copy span "[PERSON_NAME][EMAIL_ADDRESS][DOMAIN_NAME]"
drag, startPoint x: 652, startPoint y: 328, endPoint x: 564, endPoint y: 574, distance: 261.3
click at [564, 574] on div "2 Registered to webinar 0 0 % Watched webinar Download CSV * Out of 1 Email Nam…" at bounding box center [1001, 437] width 1069 height 581
click at [90, 79] on link "Events 6" at bounding box center [102, 89] width 204 height 36
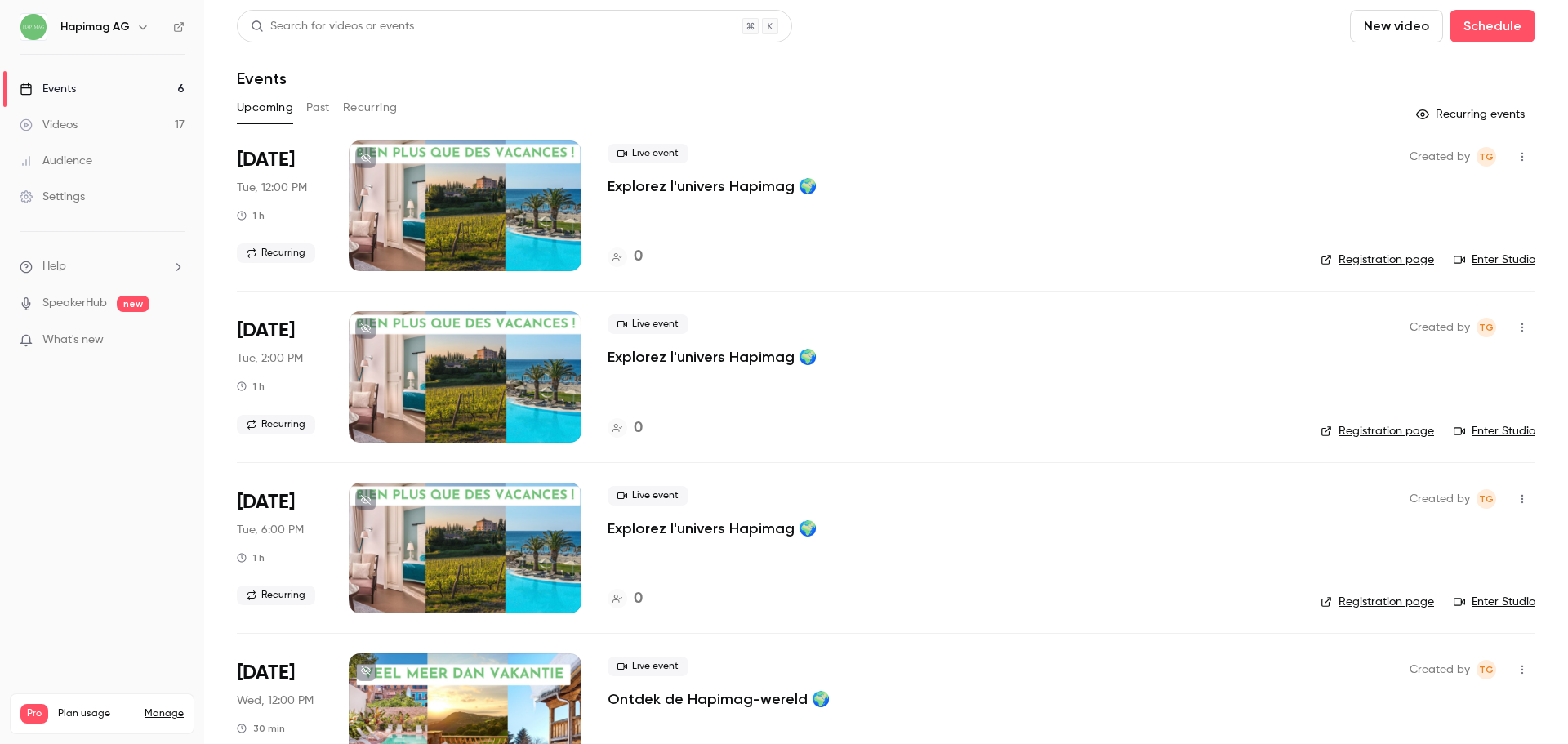
scroll to position [412, 0]
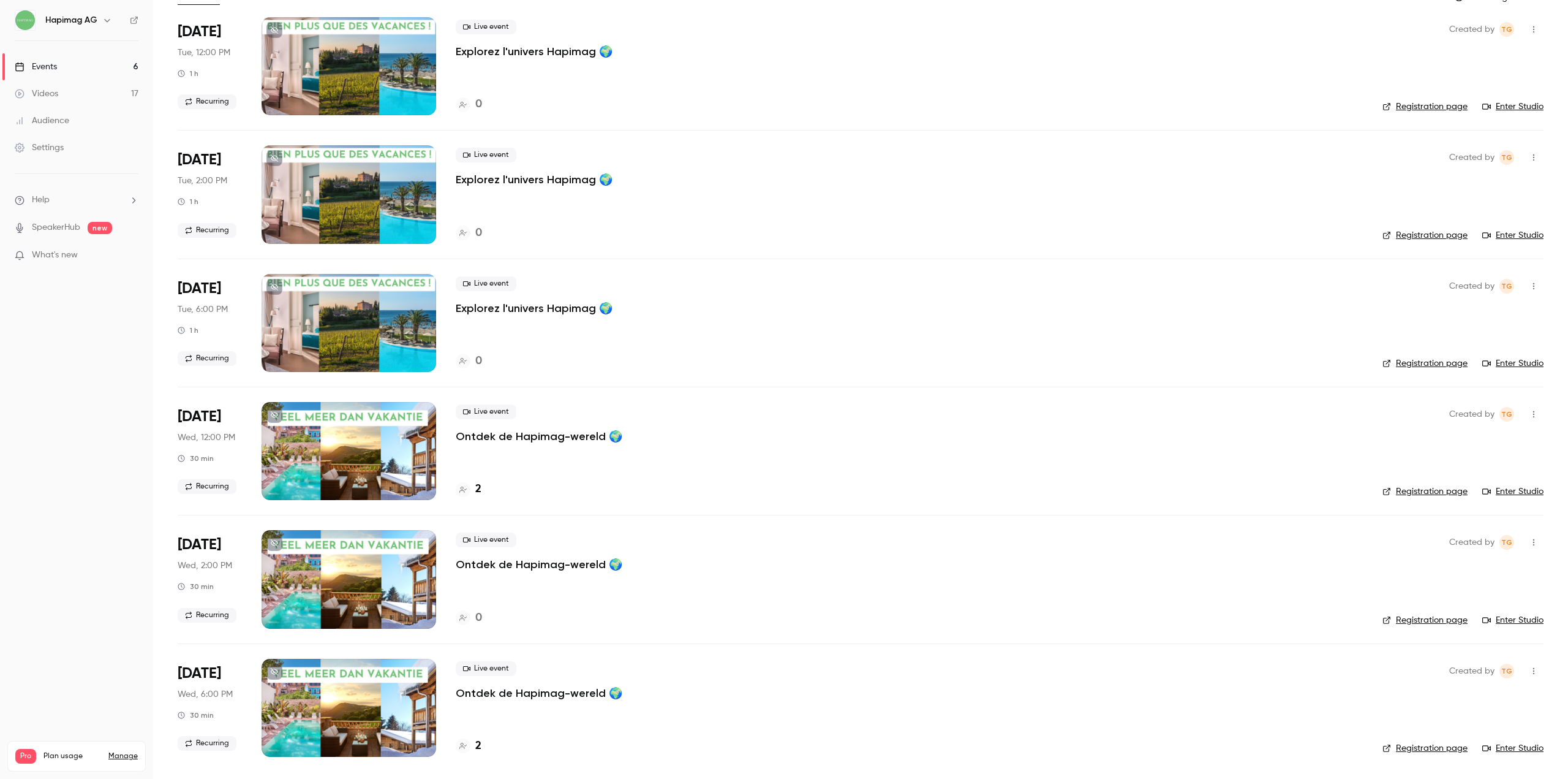
scroll to position [88, 0]
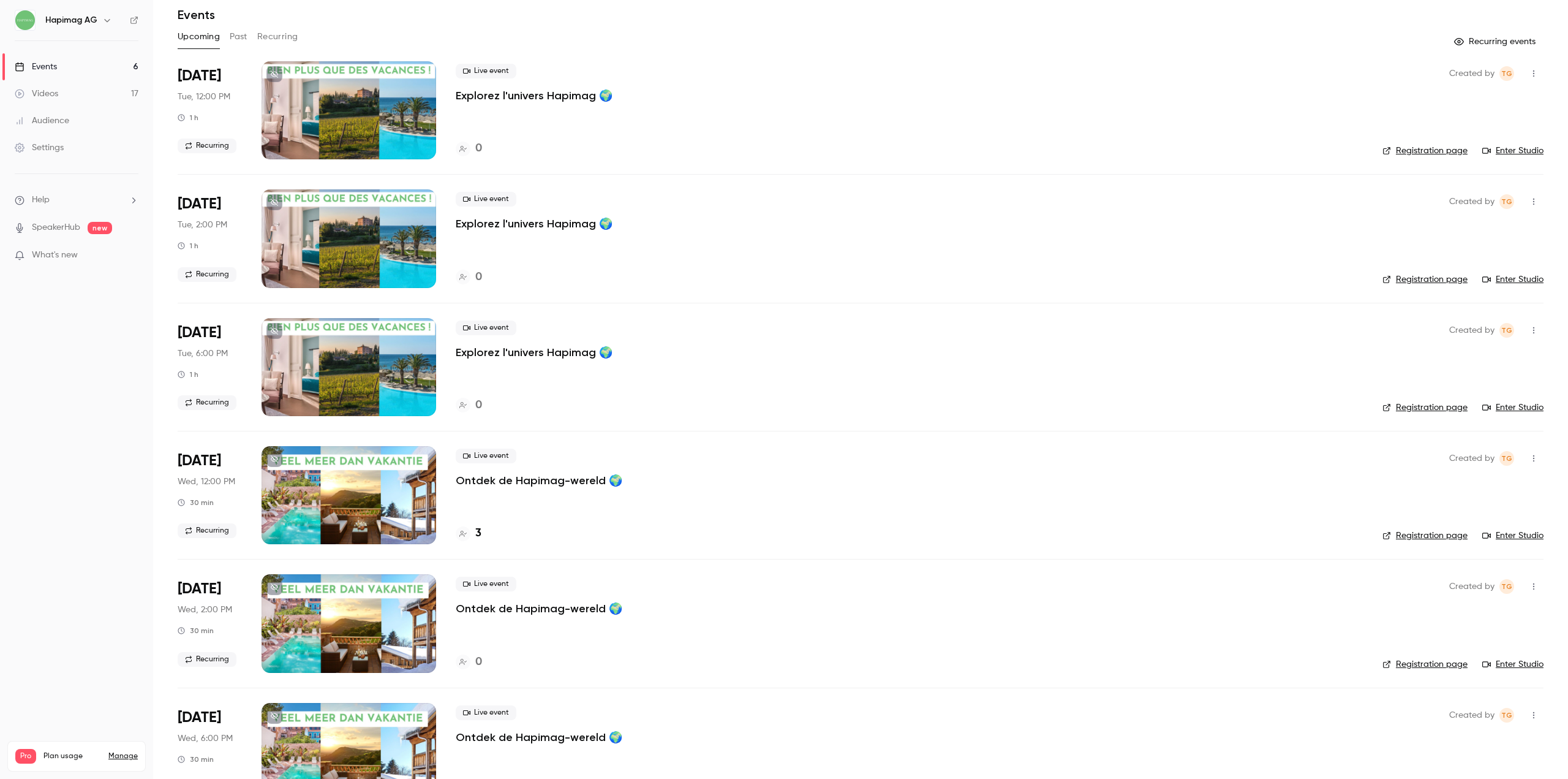
scroll to position [88, 0]
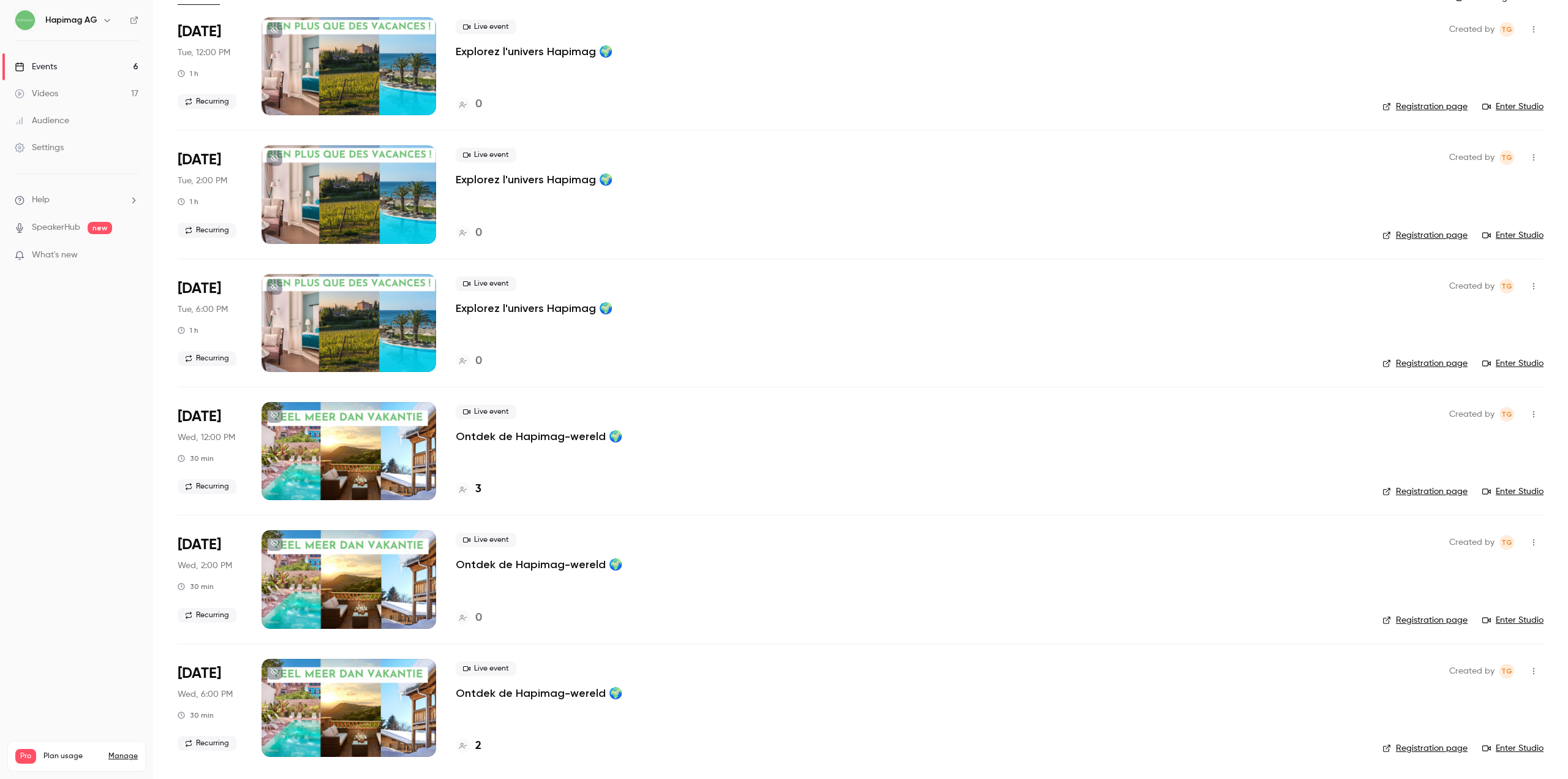
click at [482, 489] on div "3" at bounding box center [909, 489] width 907 height 17
click at [480, 489] on h4 "3" at bounding box center [478, 489] width 6 height 17
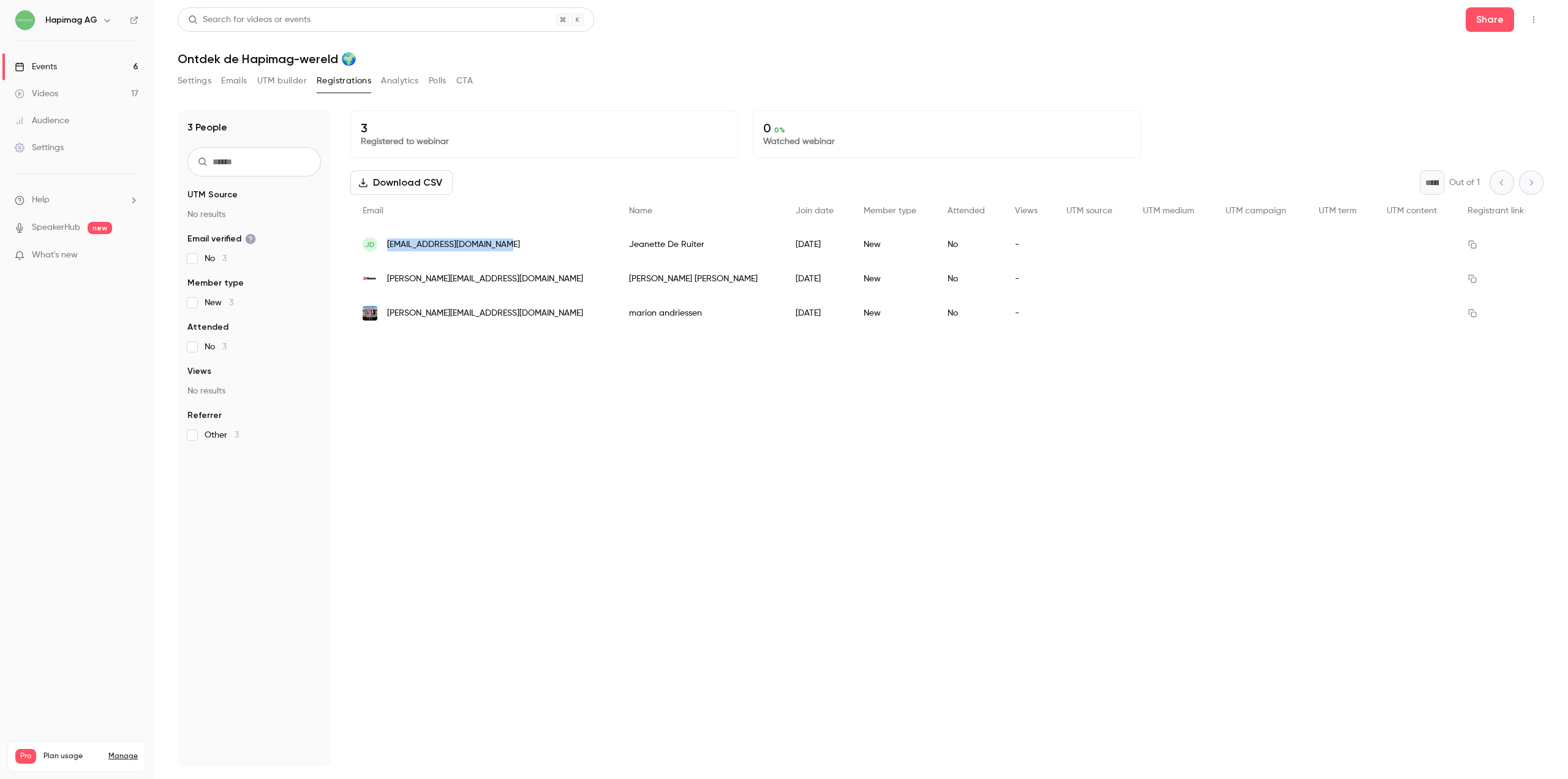
copy span "jeanettederuiter@gmail.com"
drag, startPoint x: 512, startPoint y: 247, endPoint x: 441, endPoint y: 442, distance: 207.5
click at [443, 382] on div "3 Registered to webinar 0 0 % Watched webinar Download CSV * Out of 1 Email Nam…" at bounding box center [947, 438] width 1193 height 657
click at [457, 535] on div "3 Registered to webinar 0 0 % Watched webinar Download CSV * Out of 1 Email Nam…" at bounding box center [947, 438] width 1193 height 657
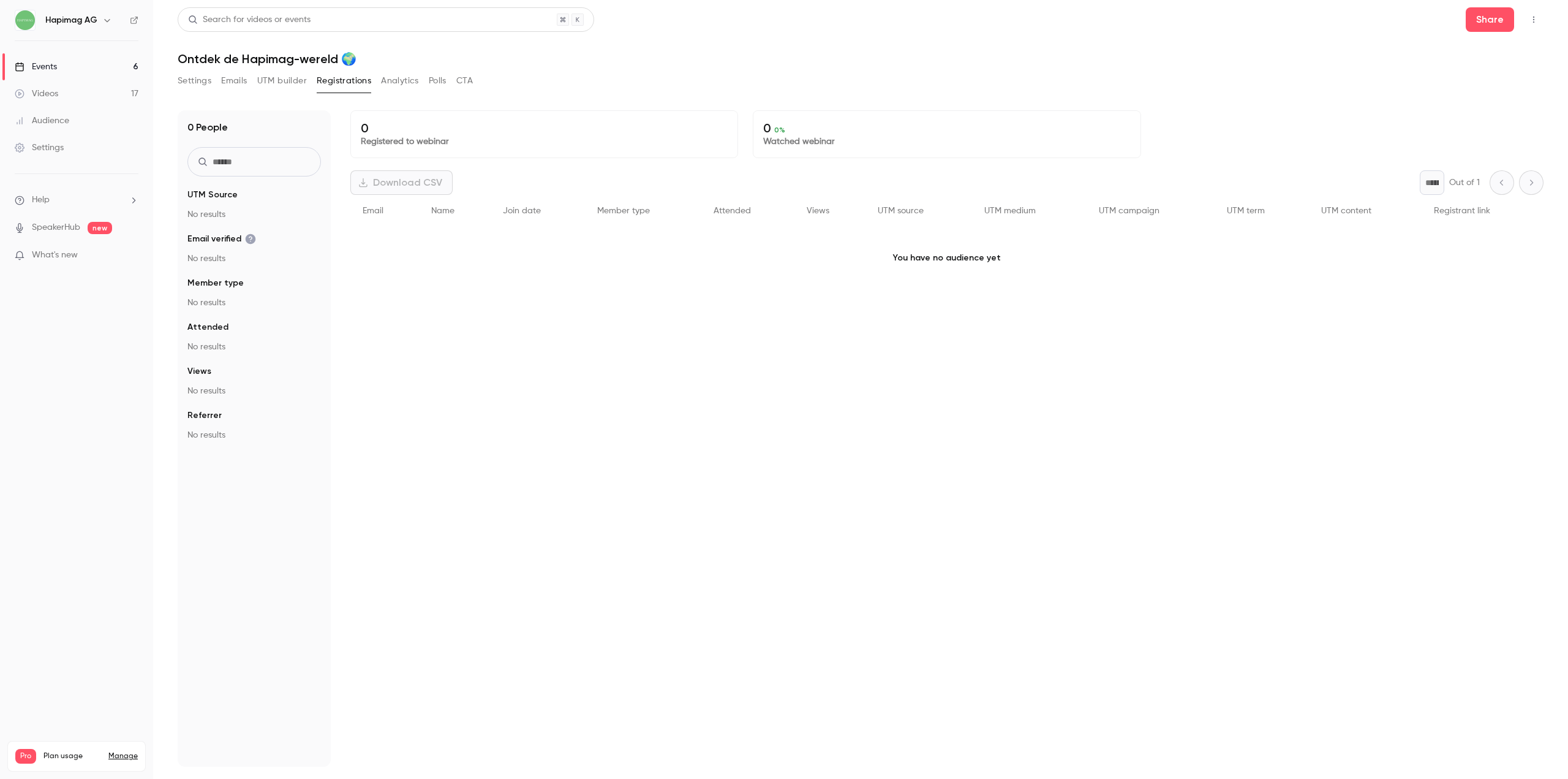
click at [185, 79] on button "Settings" at bounding box center [194, 81] width 34 height 19
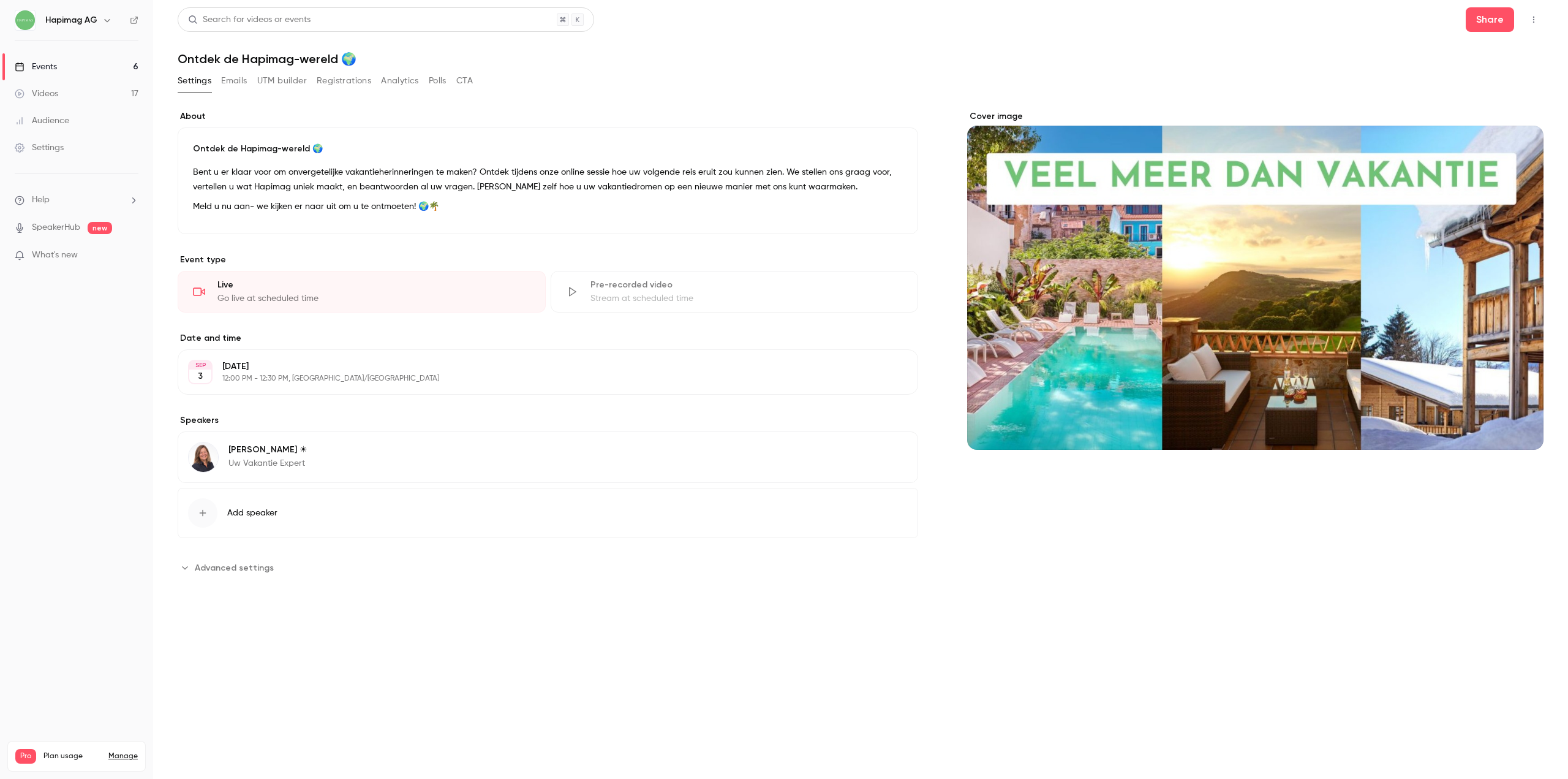
click at [75, 68] on link "Events 6" at bounding box center [76, 67] width 153 height 27
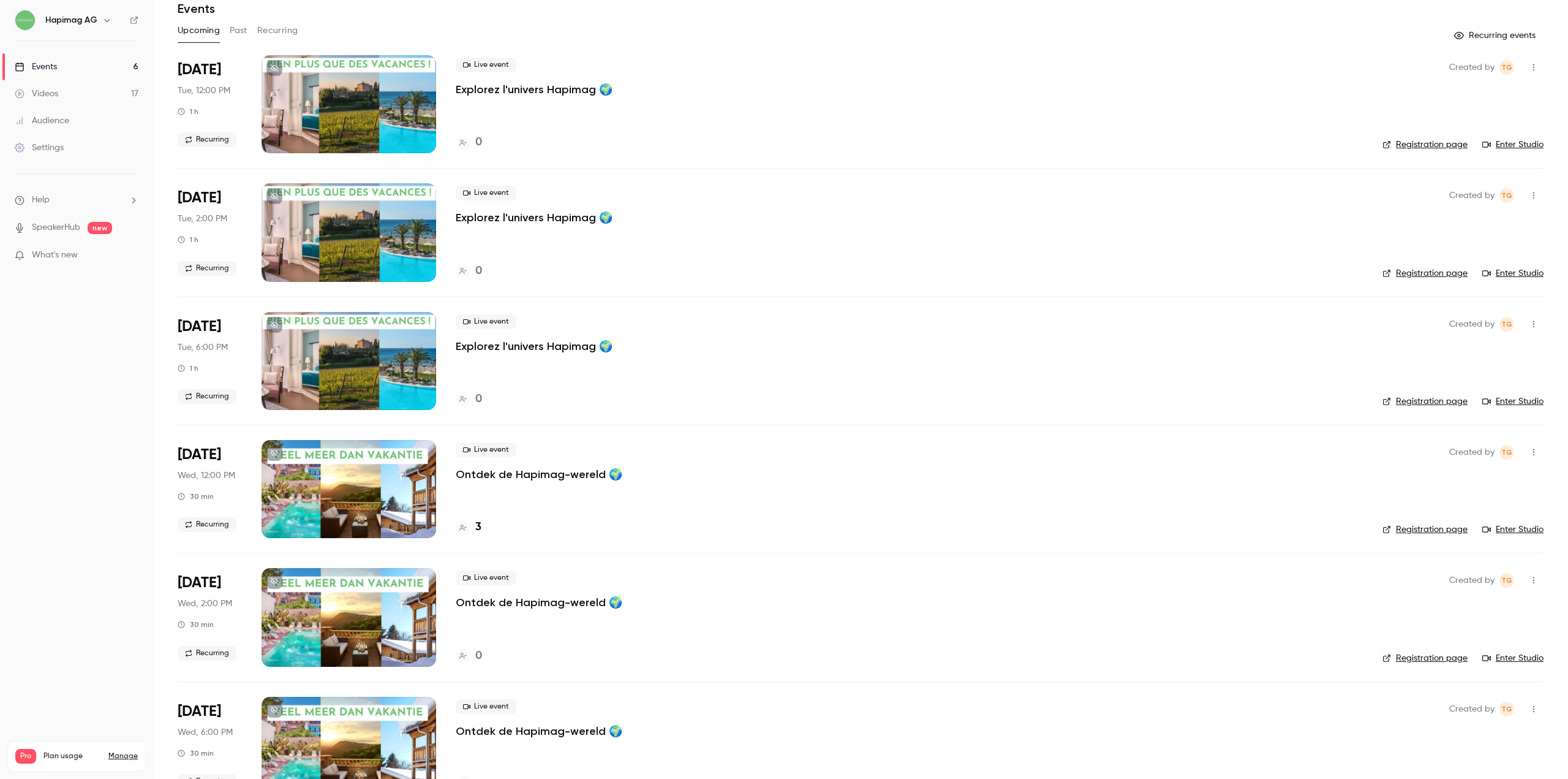
scroll to position [88, 0]
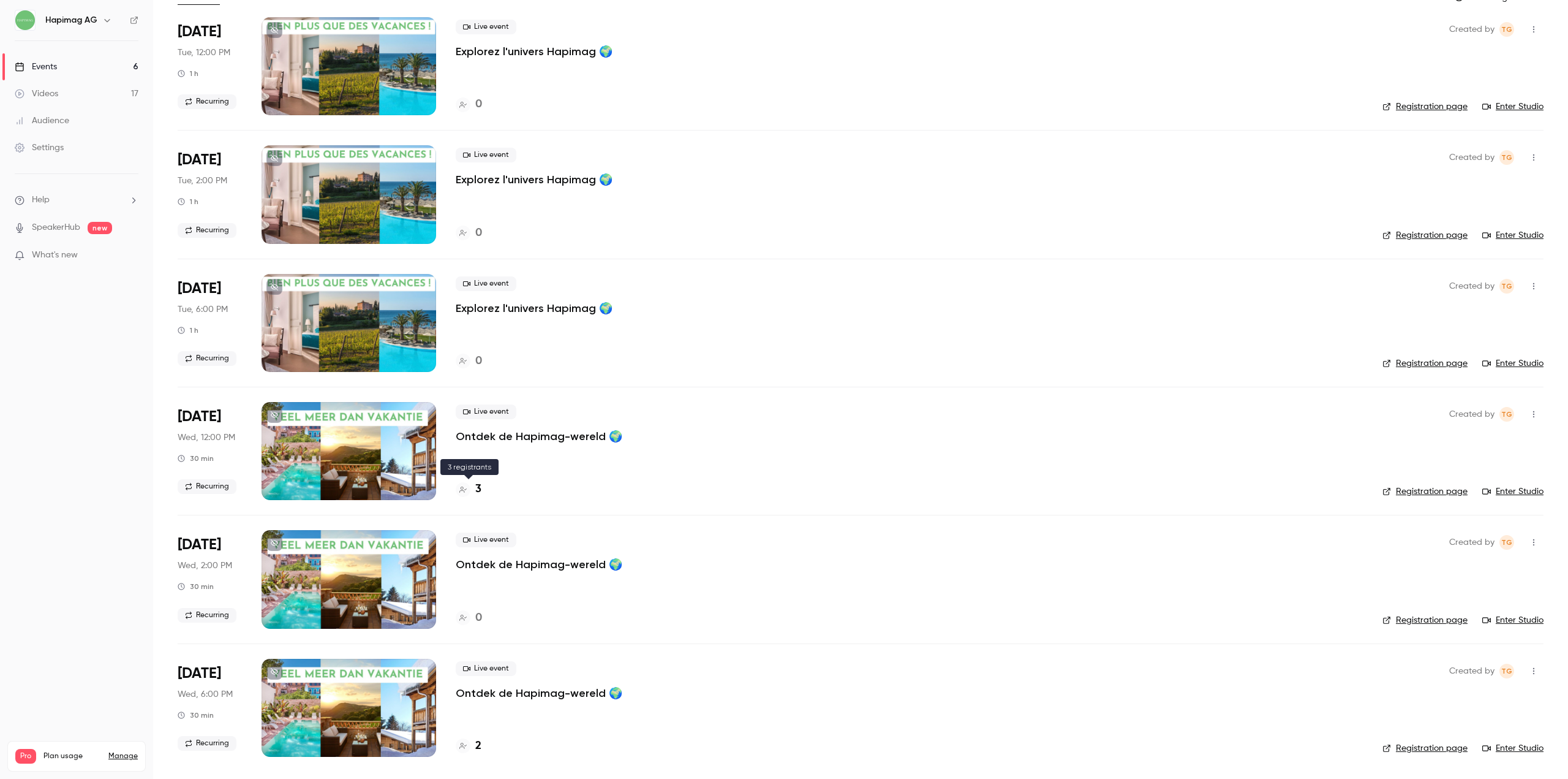
click at [478, 483] on h4 "3" at bounding box center [478, 489] width 6 height 17
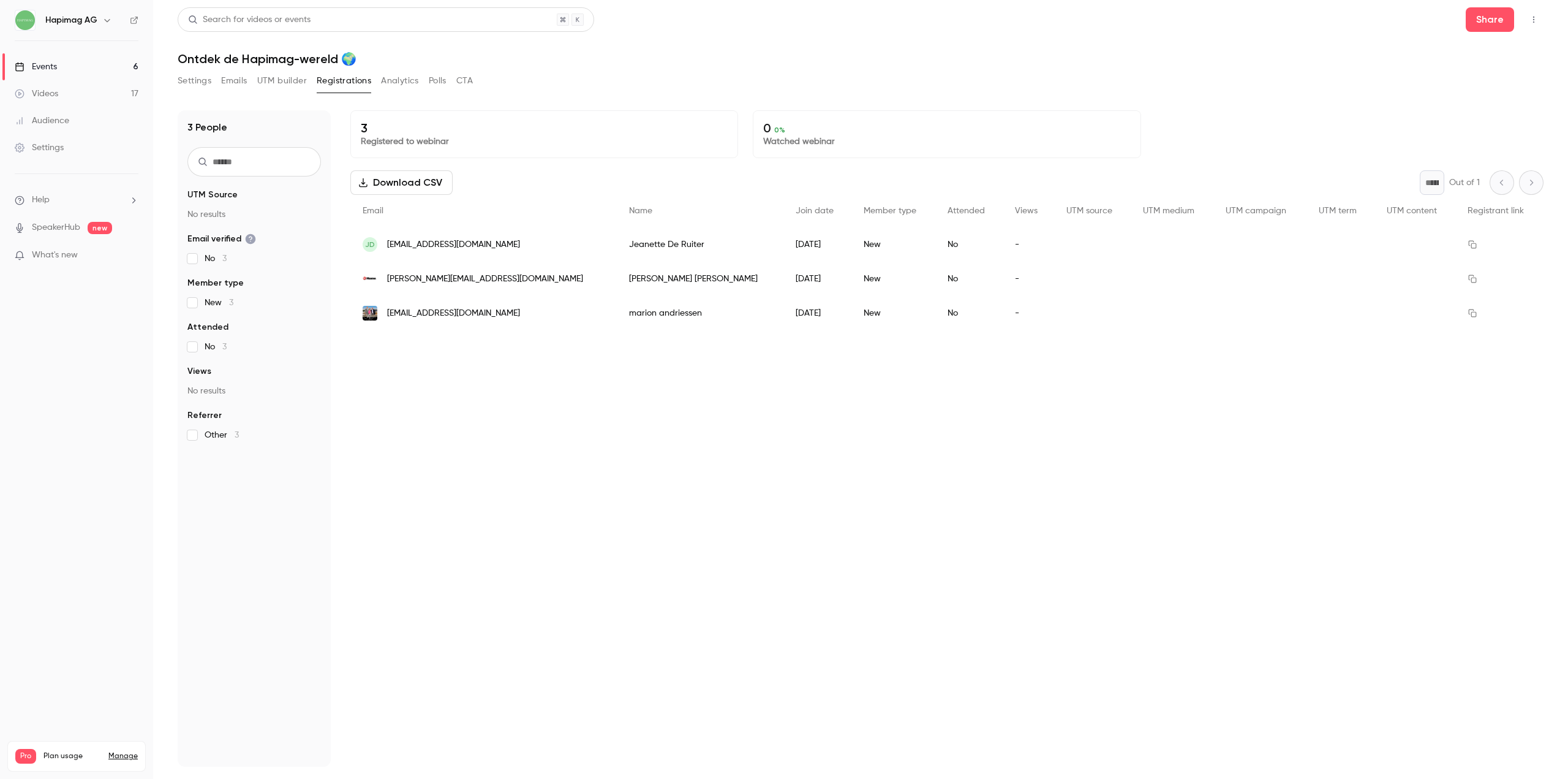
click at [74, 58] on link "Events 6" at bounding box center [76, 67] width 153 height 27
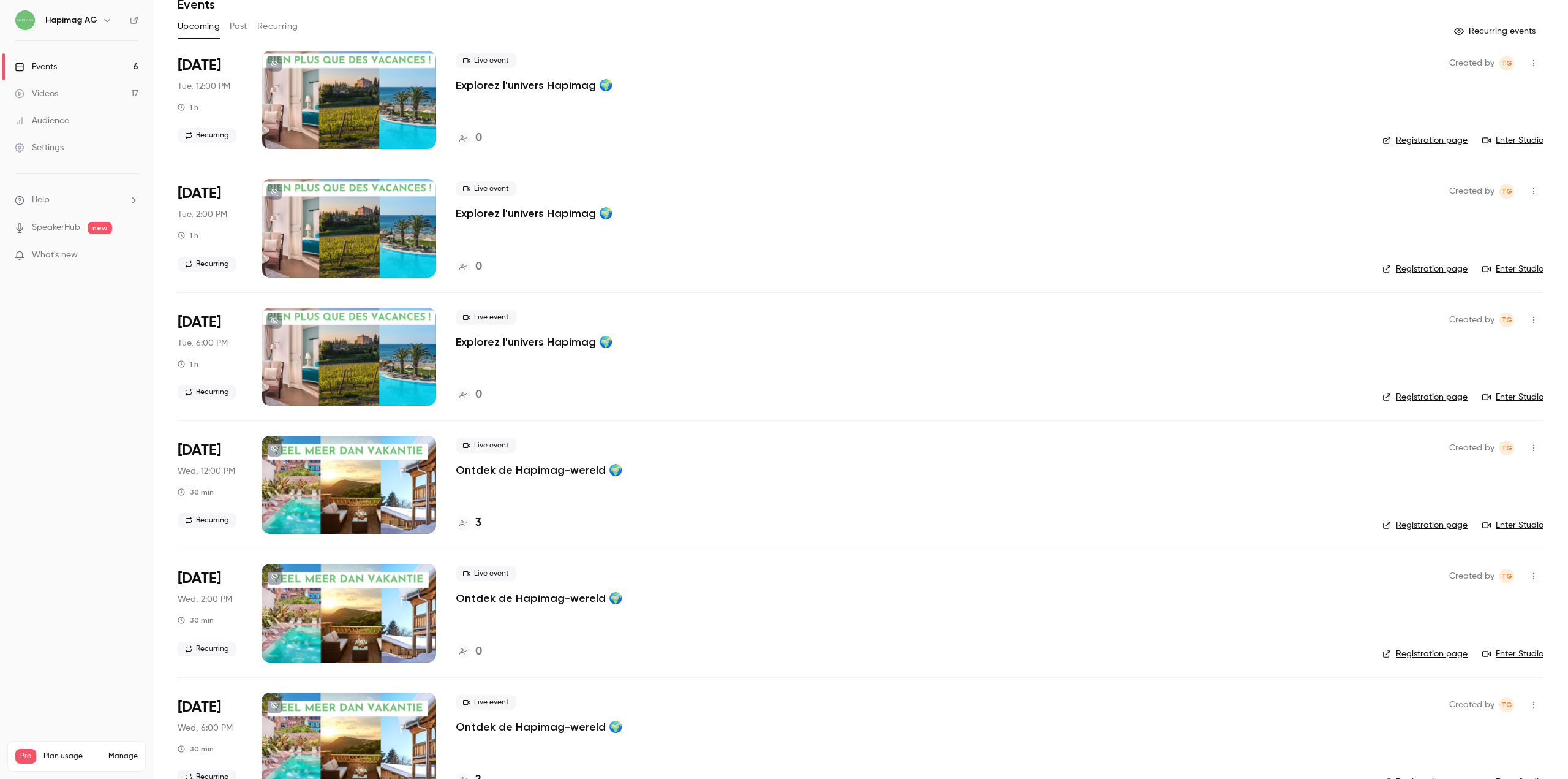
scroll to position [88, 0]
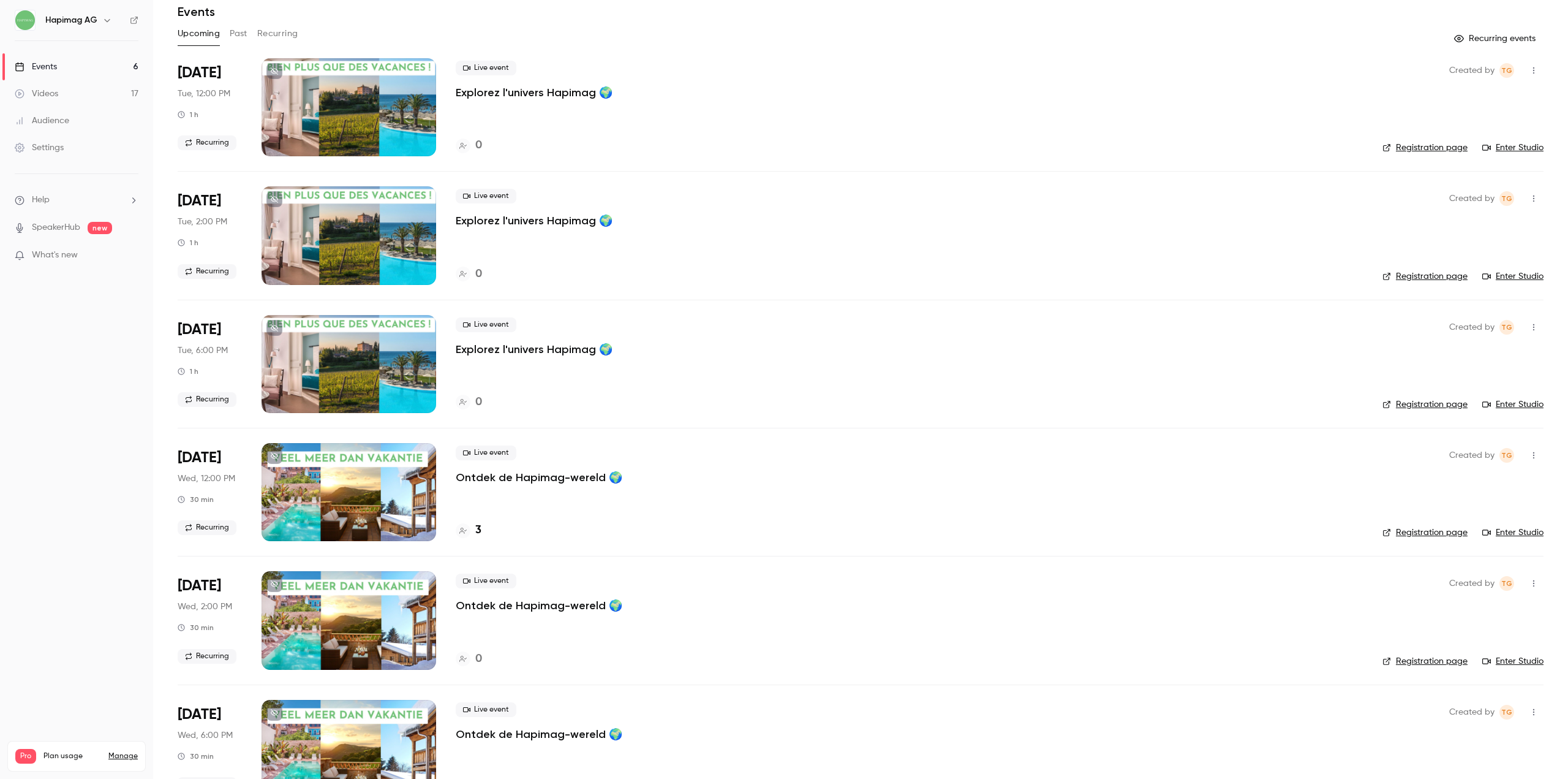
scroll to position [88, 0]
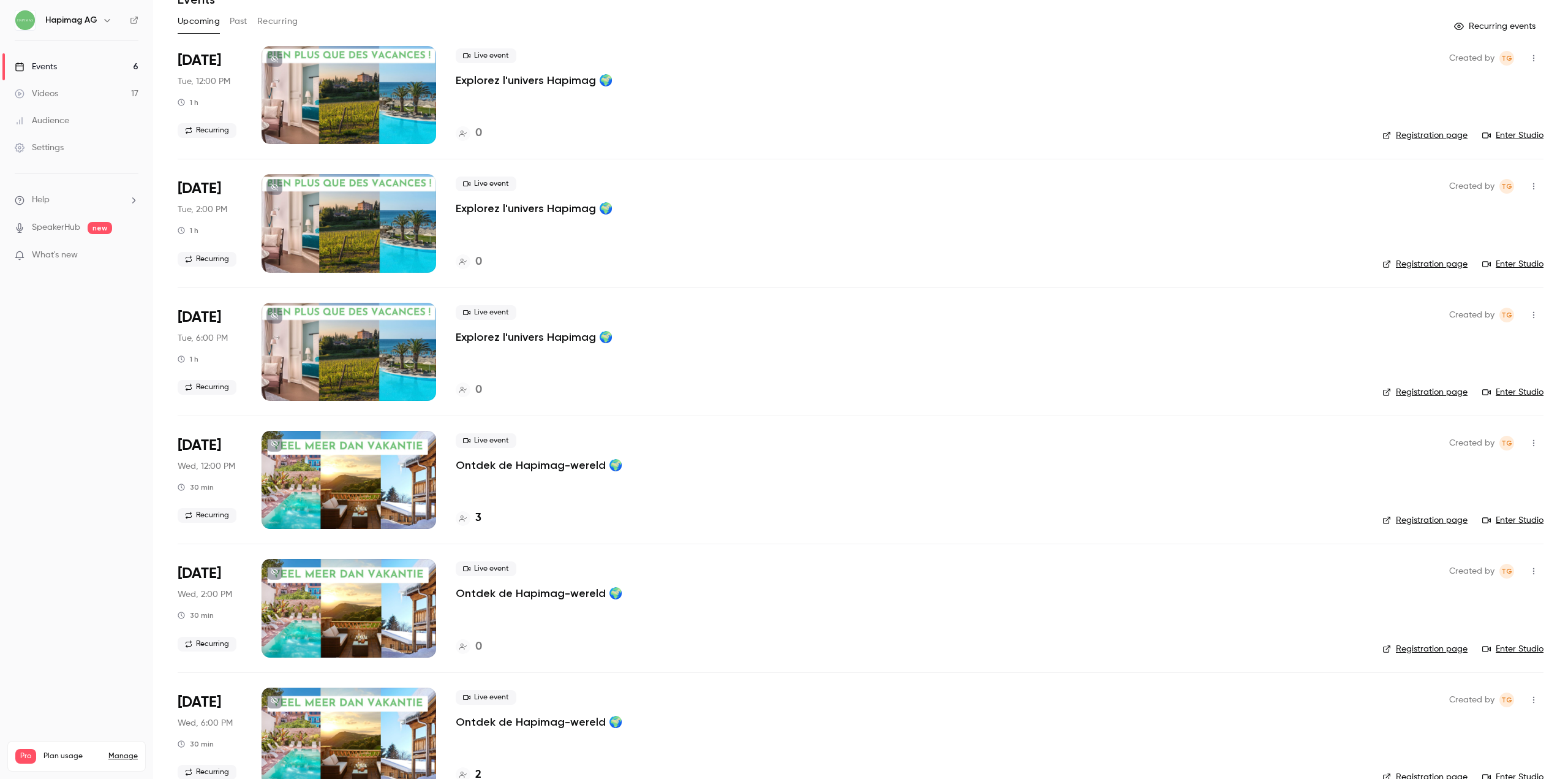
scroll to position [88, 0]
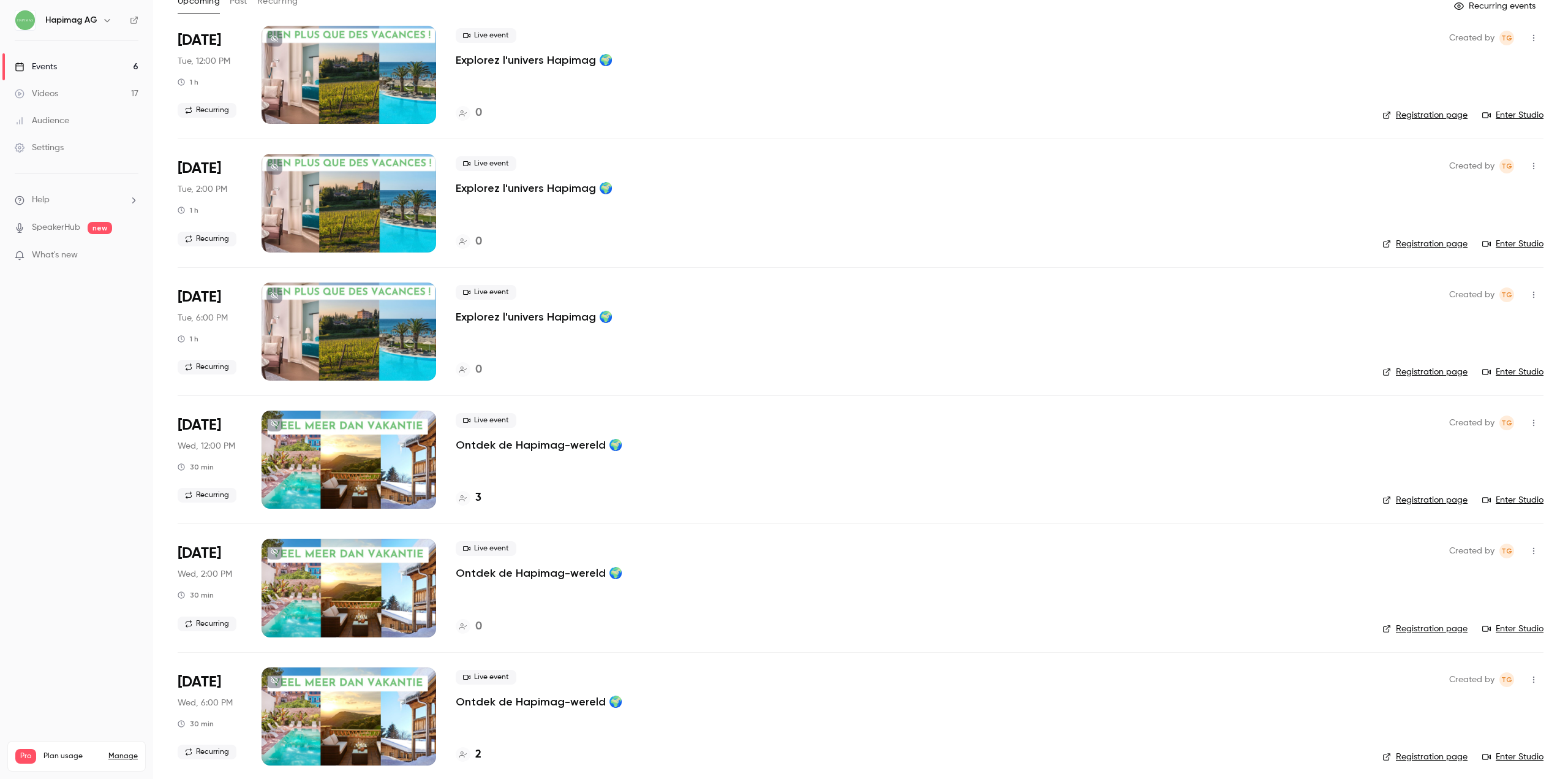
scroll to position [88, 0]
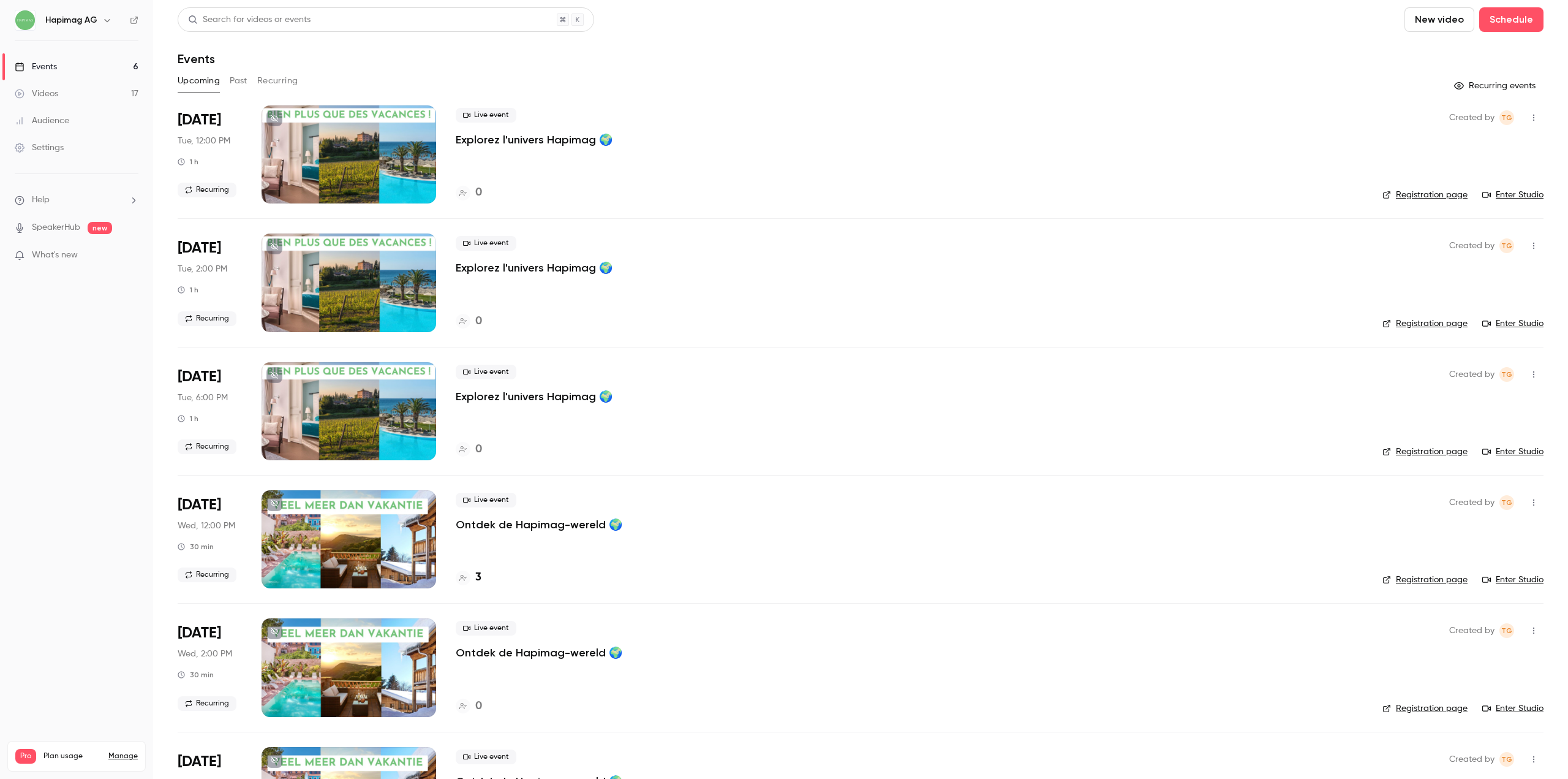
click at [52, 63] on div "Events" at bounding box center [36, 67] width 42 height 12
click at [54, 63] on div "Events" at bounding box center [36, 67] width 42 height 12
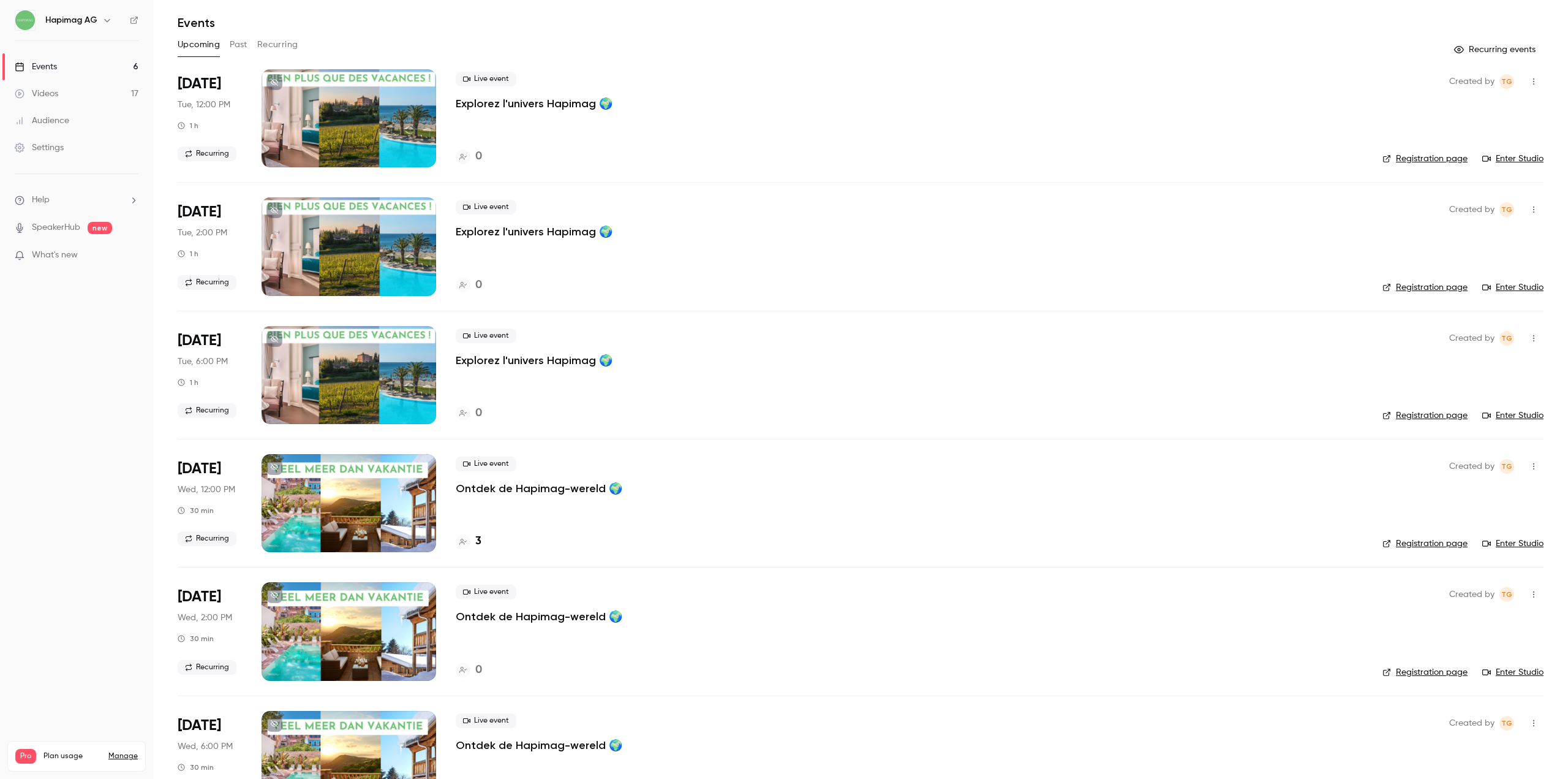
scroll to position [88, 0]
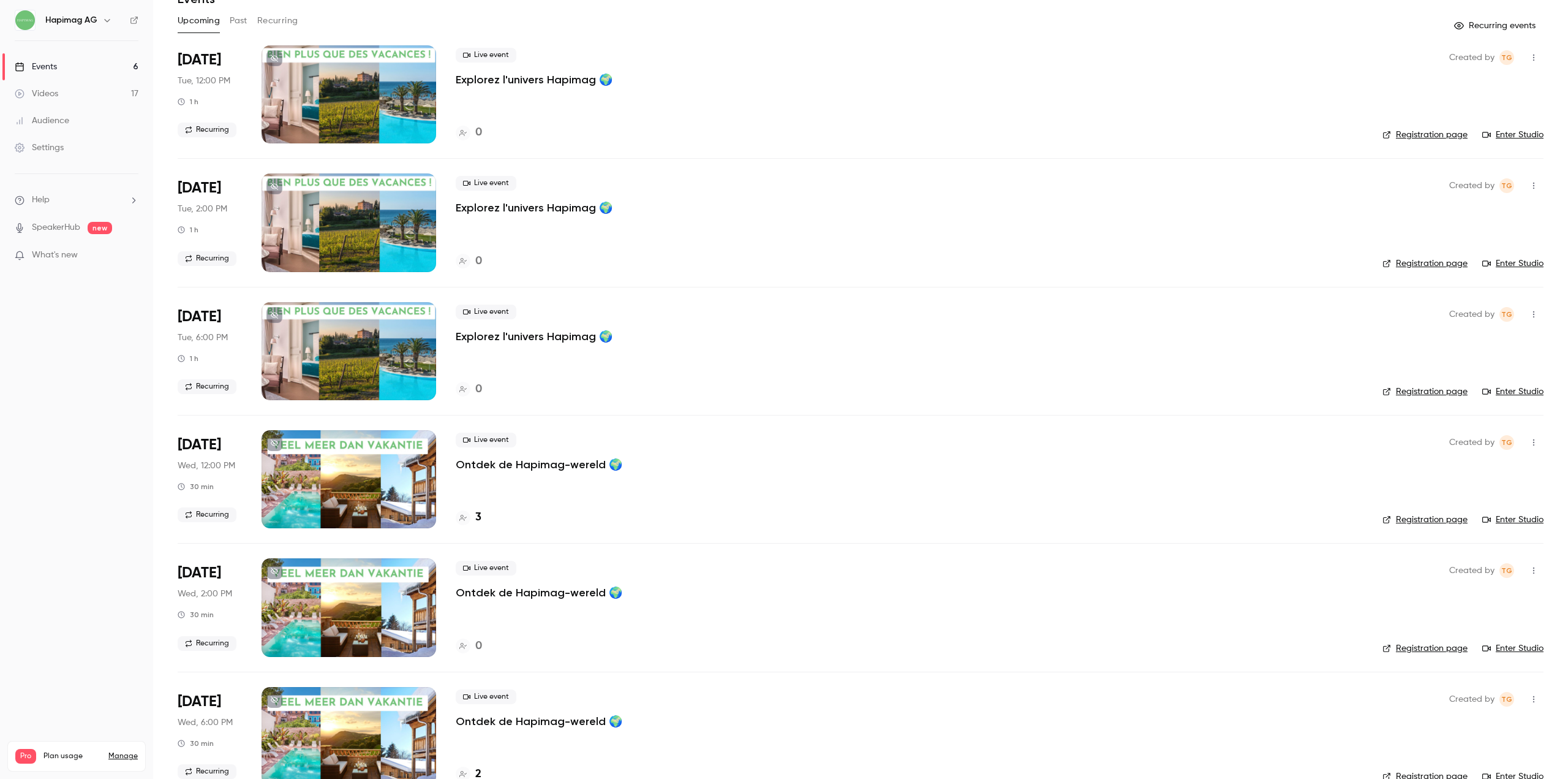
scroll to position [88, 0]
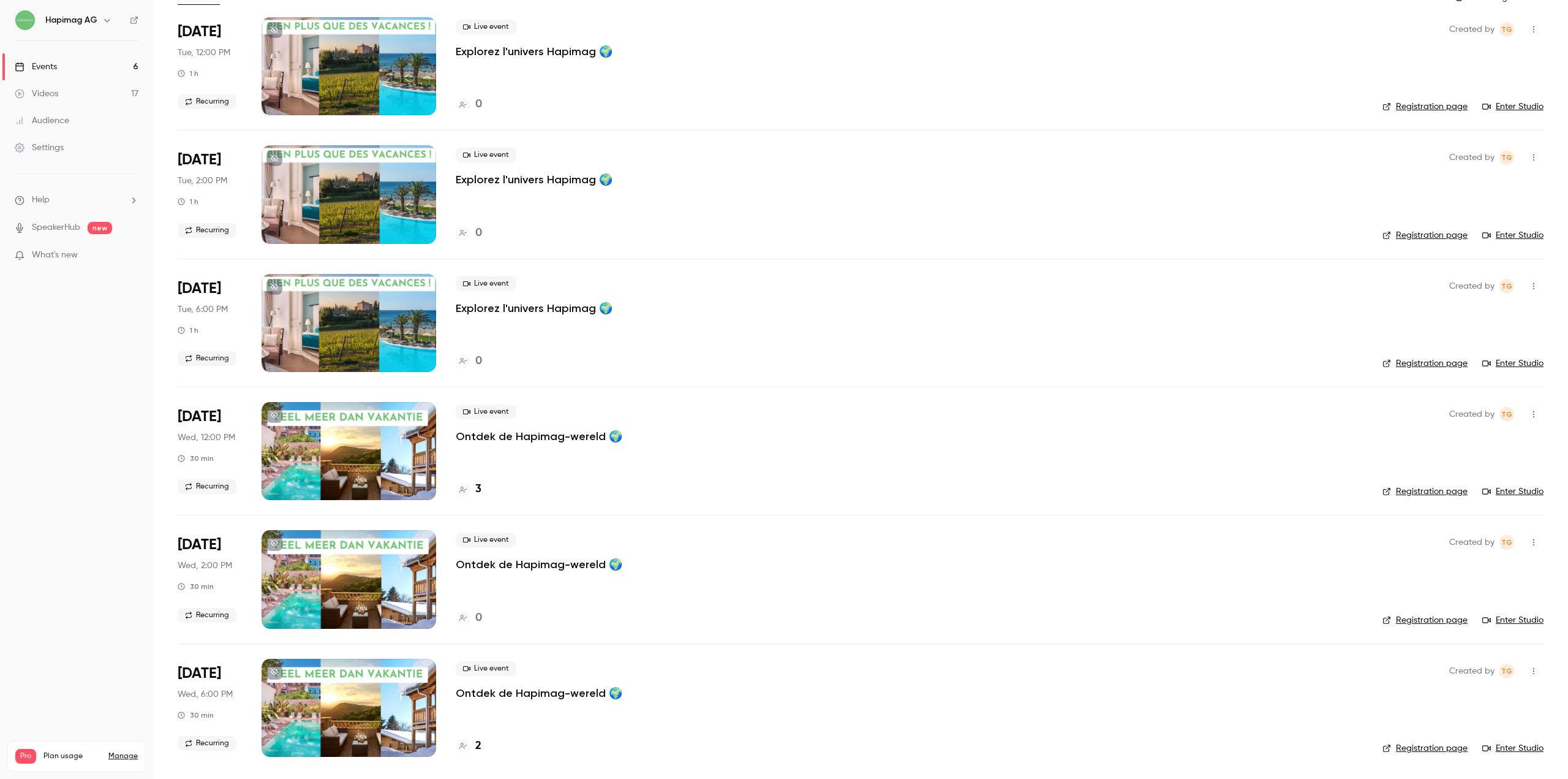
click at [496, 435] on p "Ontdek de Hapimag-wereld 🌍" at bounding box center [538, 436] width 167 height 15
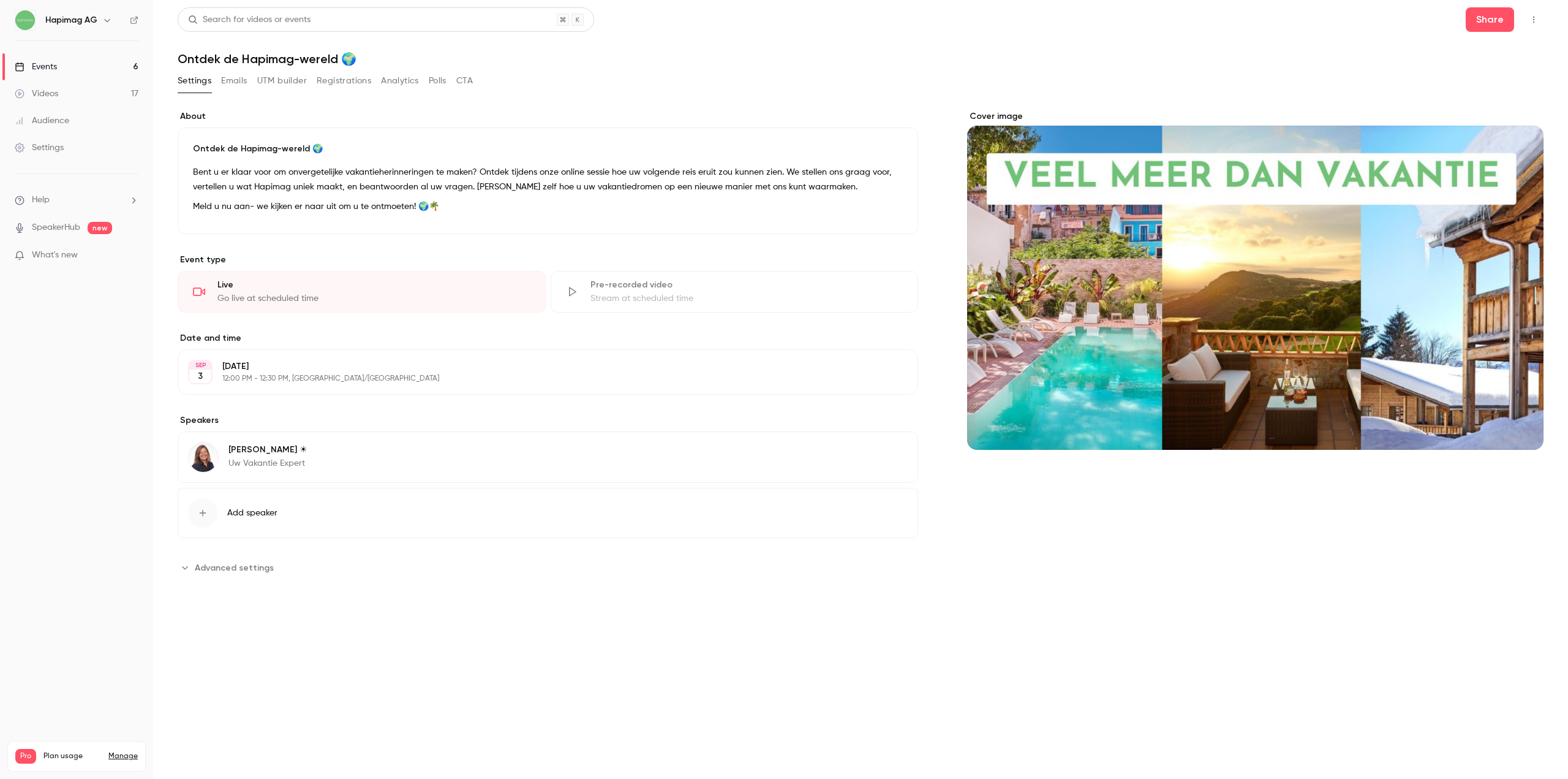
click at [346, 83] on button "Registrations" at bounding box center [344, 81] width 54 height 19
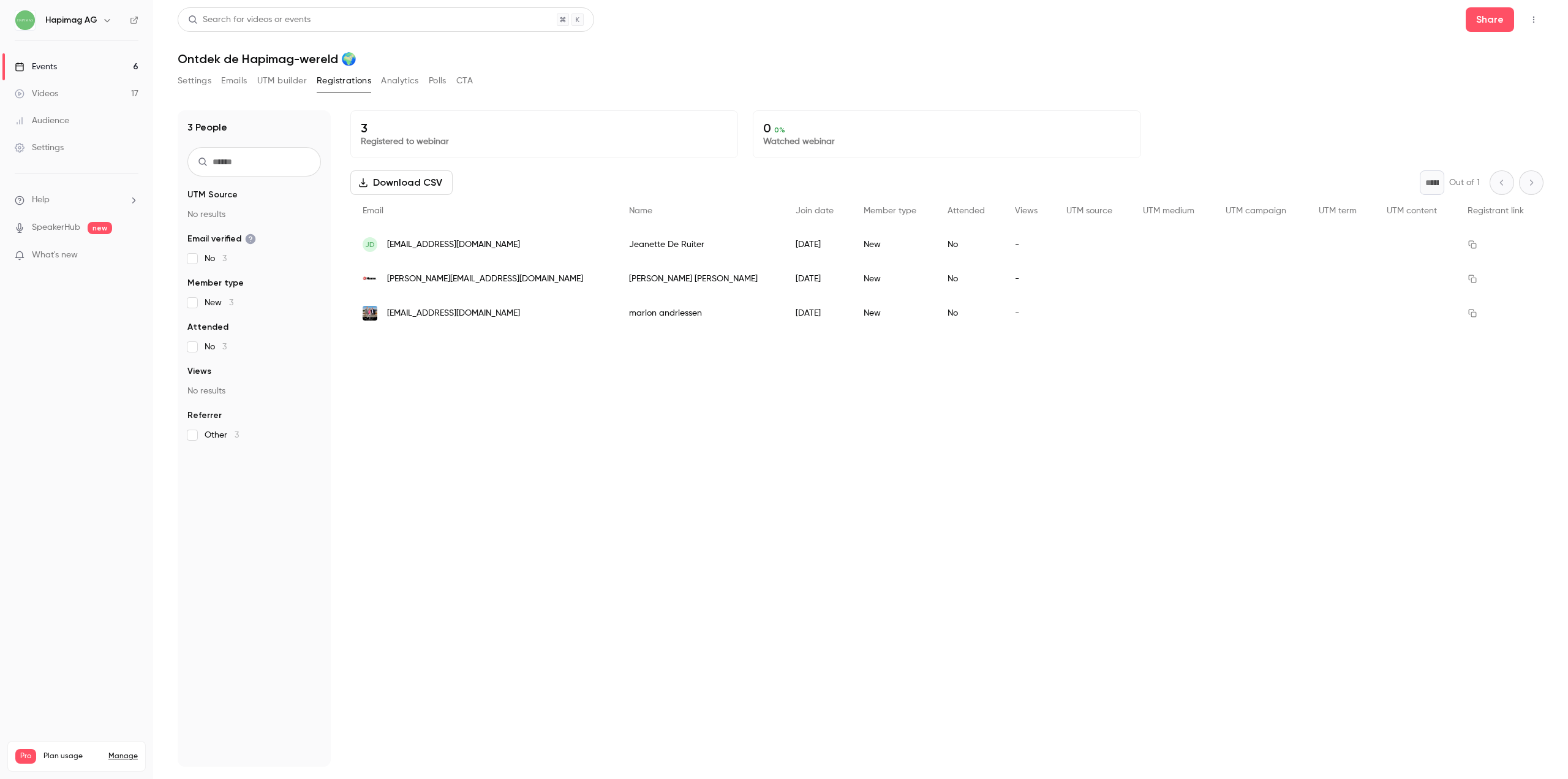
click at [87, 62] on link "Events 6" at bounding box center [76, 67] width 153 height 27
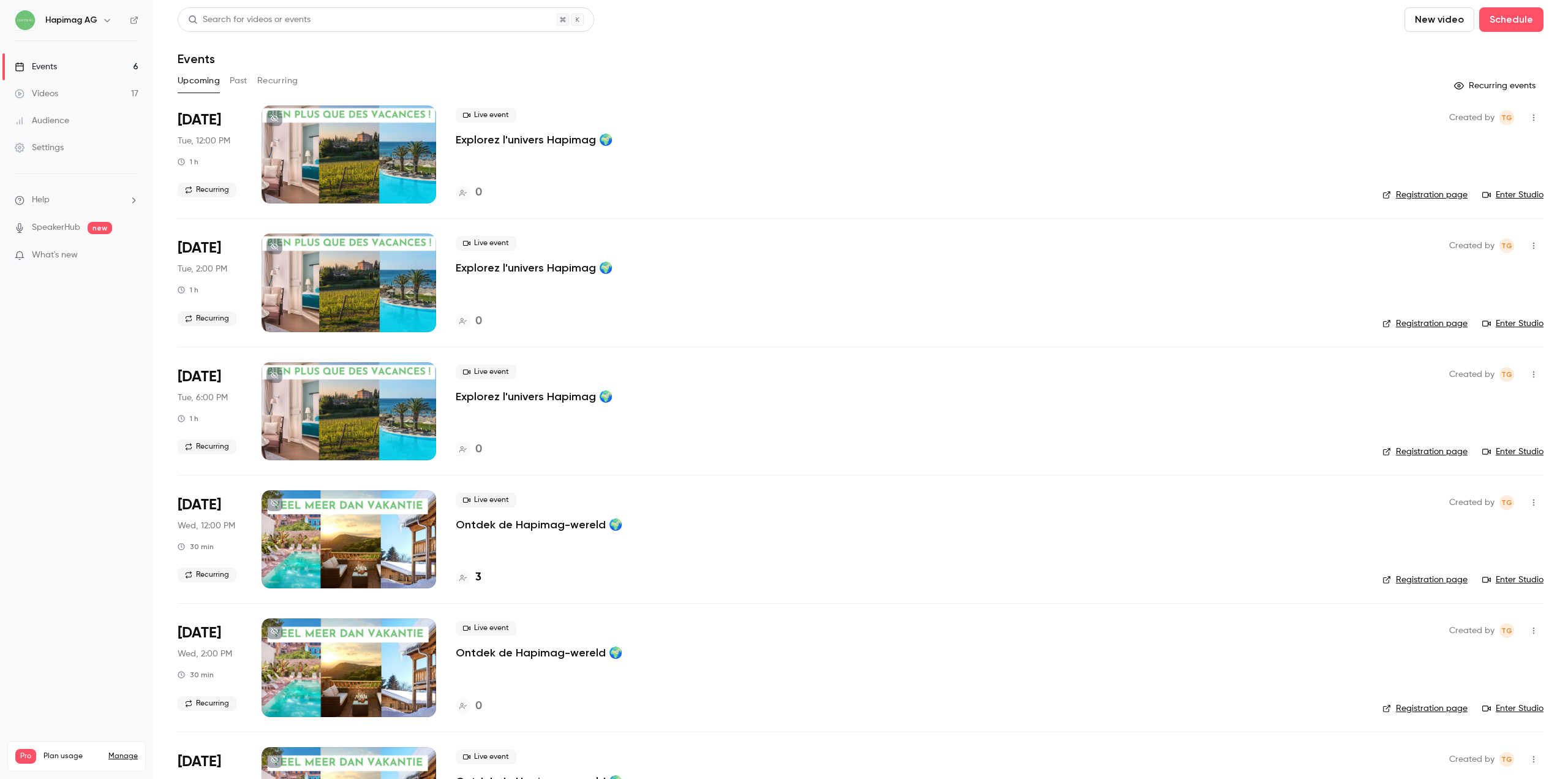
click at [290, 83] on button "Recurring" at bounding box center [277, 81] width 41 height 19
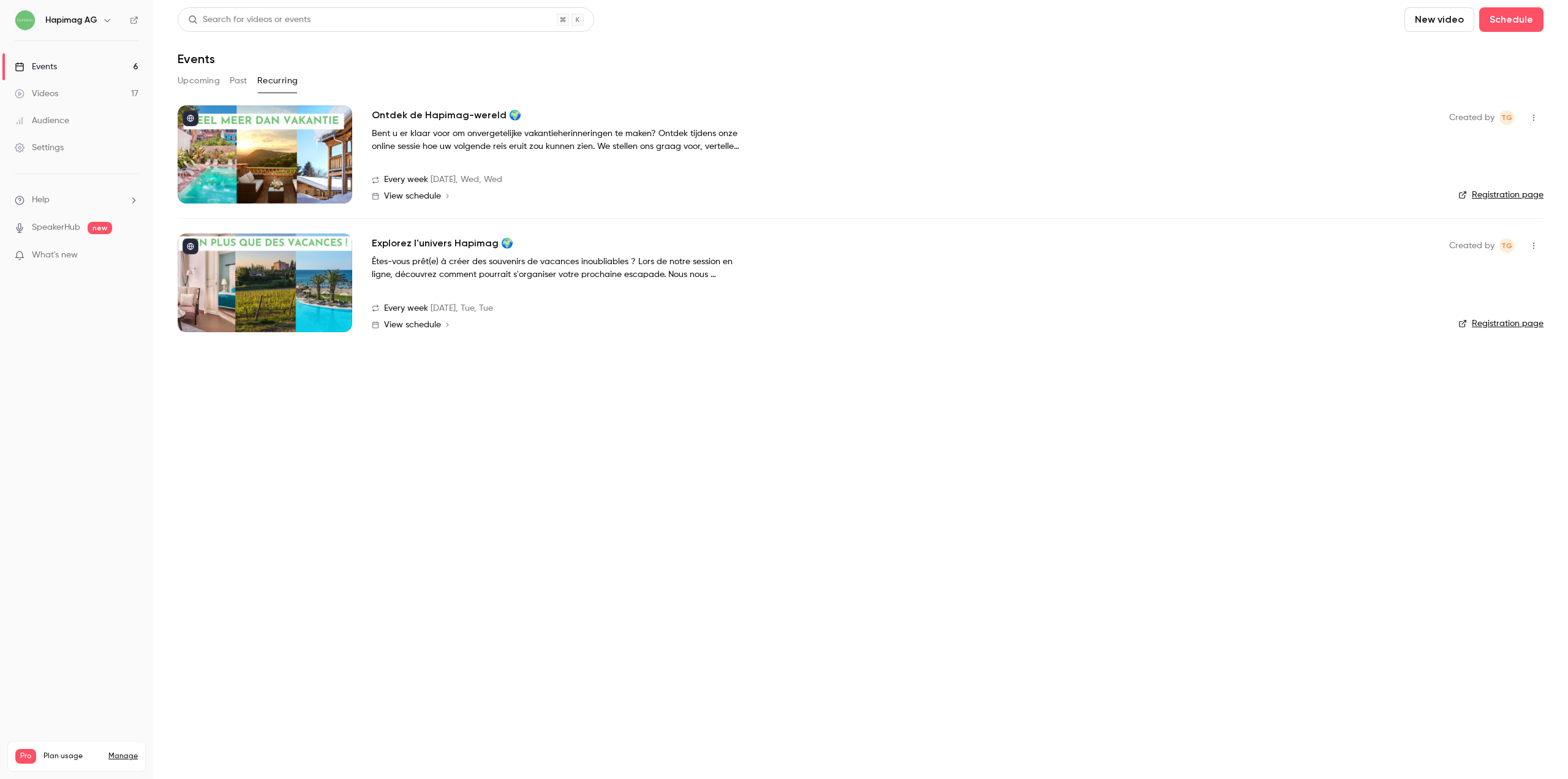
click at [1536, 117] on icon "button" at bounding box center [1534, 117] width 10 height 8
click at [1516, 143] on div "Share" at bounding box center [1487, 148] width 93 height 12
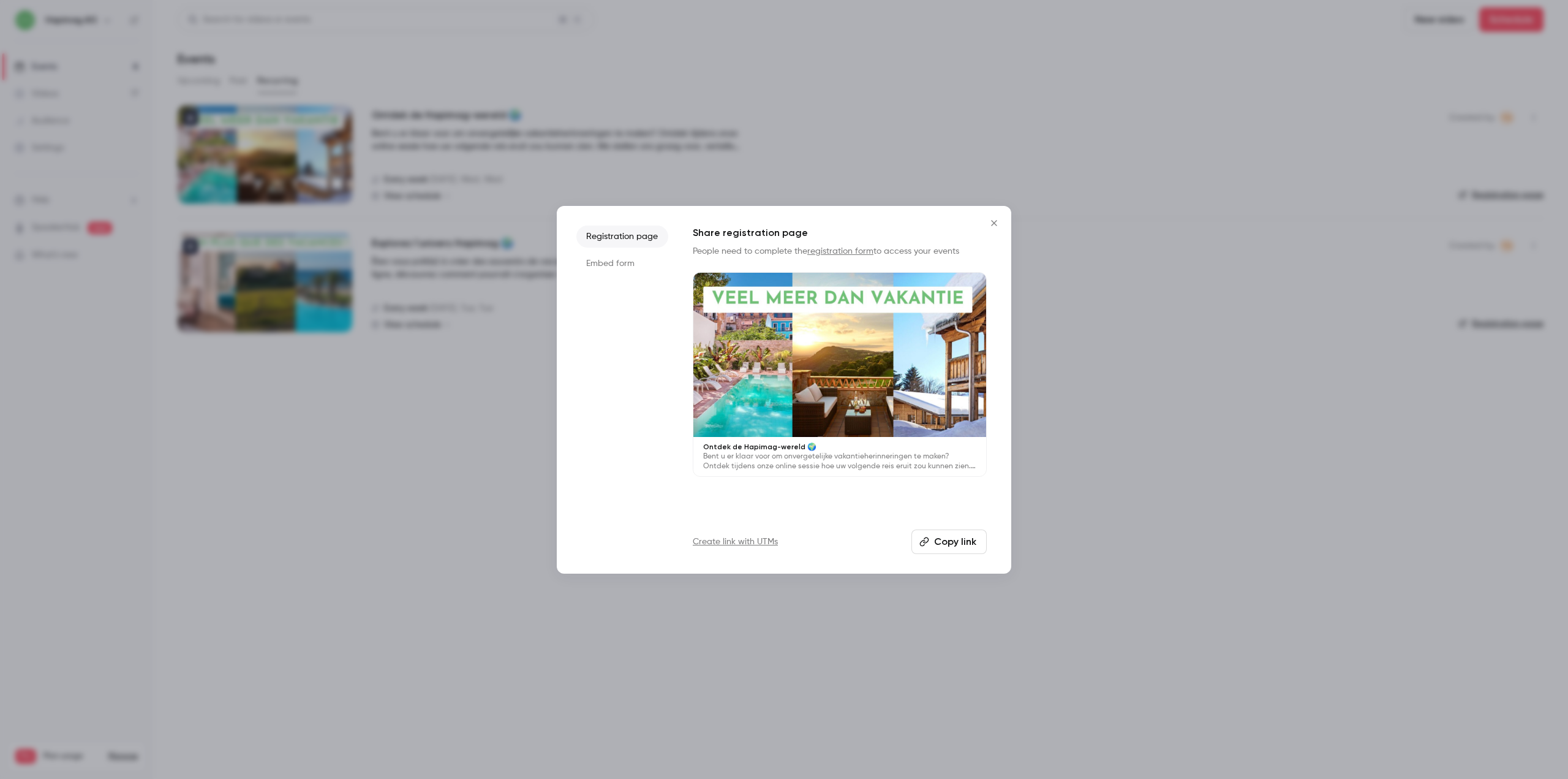
click at [945, 541] on button "Copy link" at bounding box center [949, 542] width 75 height 25
click at [376, 481] on div at bounding box center [784, 390] width 1568 height 779
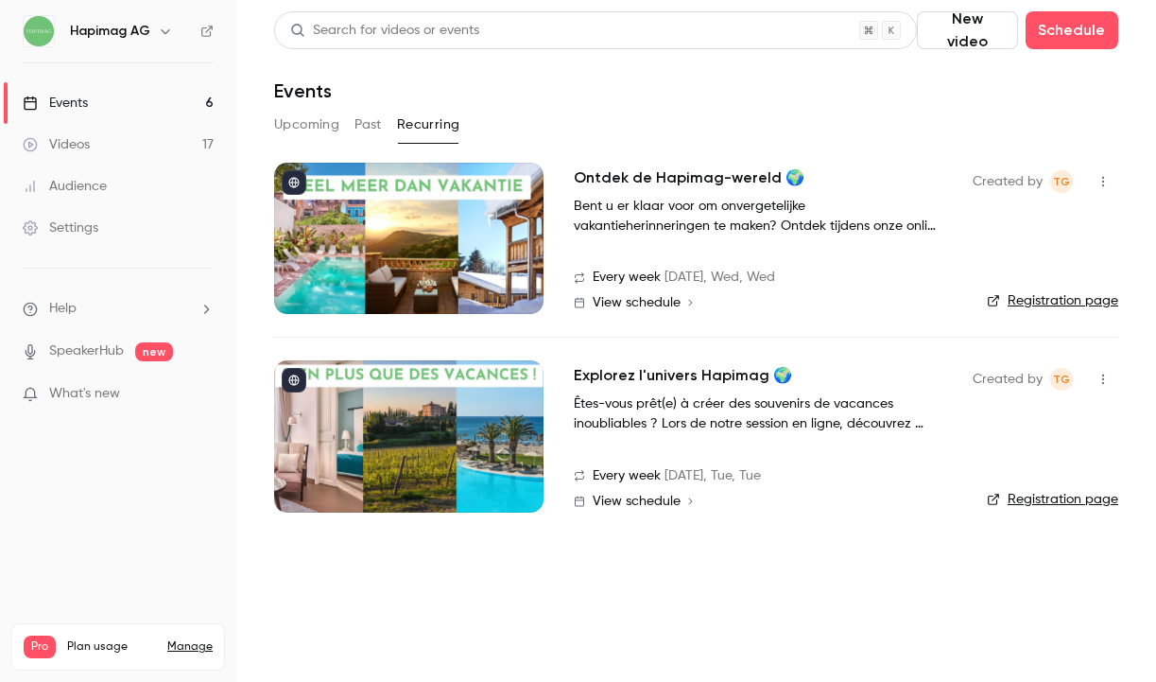
click at [1111, 173] on button "button" at bounding box center [1103, 181] width 30 height 30
click at [810, 330] on div at bounding box center [578, 341] width 1156 height 682
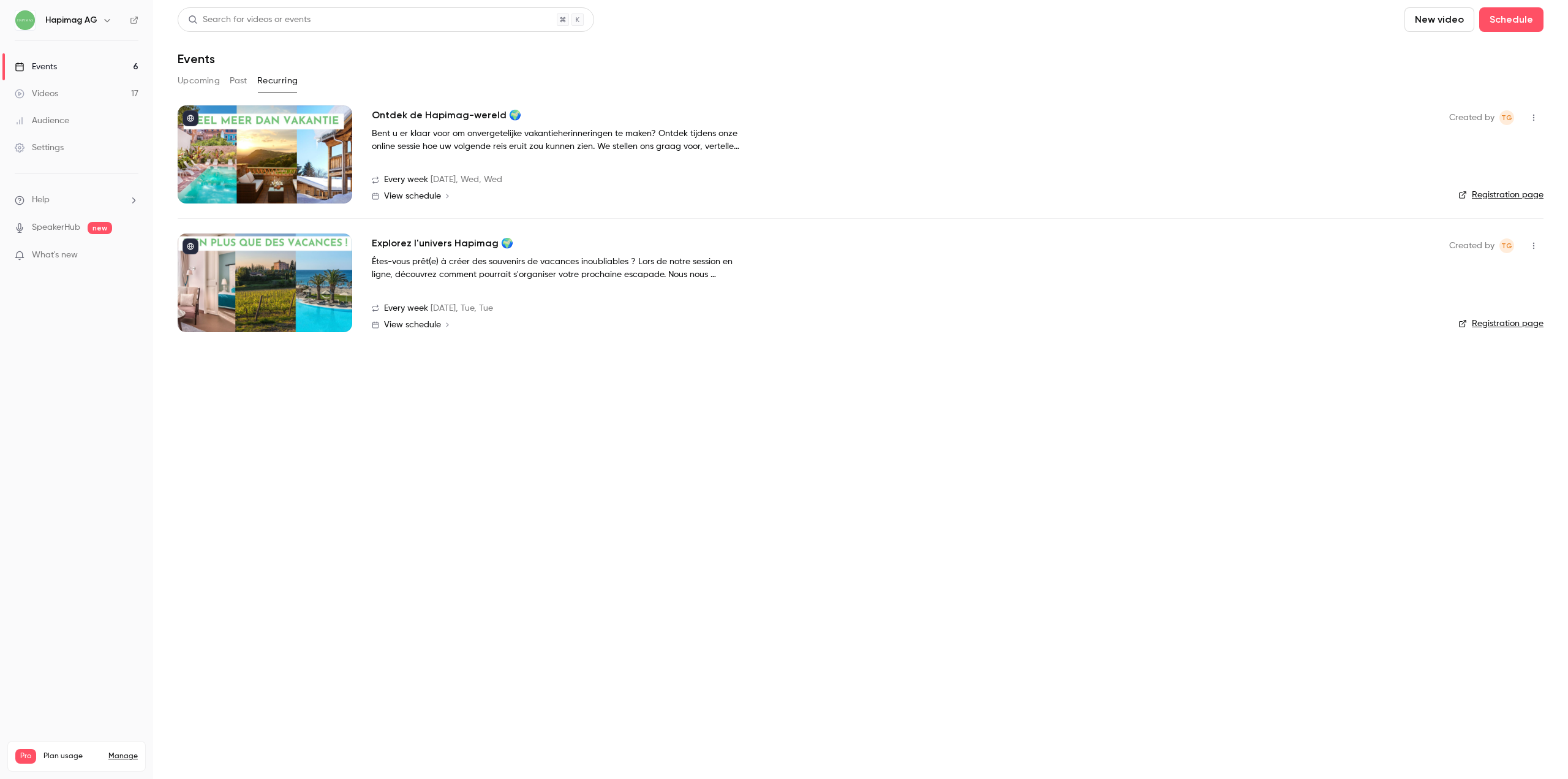
click at [1523, 200] on link "Registration page" at bounding box center [1501, 194] width 85 height 12
click at [1524, 321] on link "Registration page" at bounding box center [1501, 323] width 85 height 12
click at [182, 91] on div "Upcoming Past Recurring" at bounding box center [860, 84] width 1366 height 25
click at [198, 81] on button "Upcoming" at bounding box center [198, 81] width 42 height 19
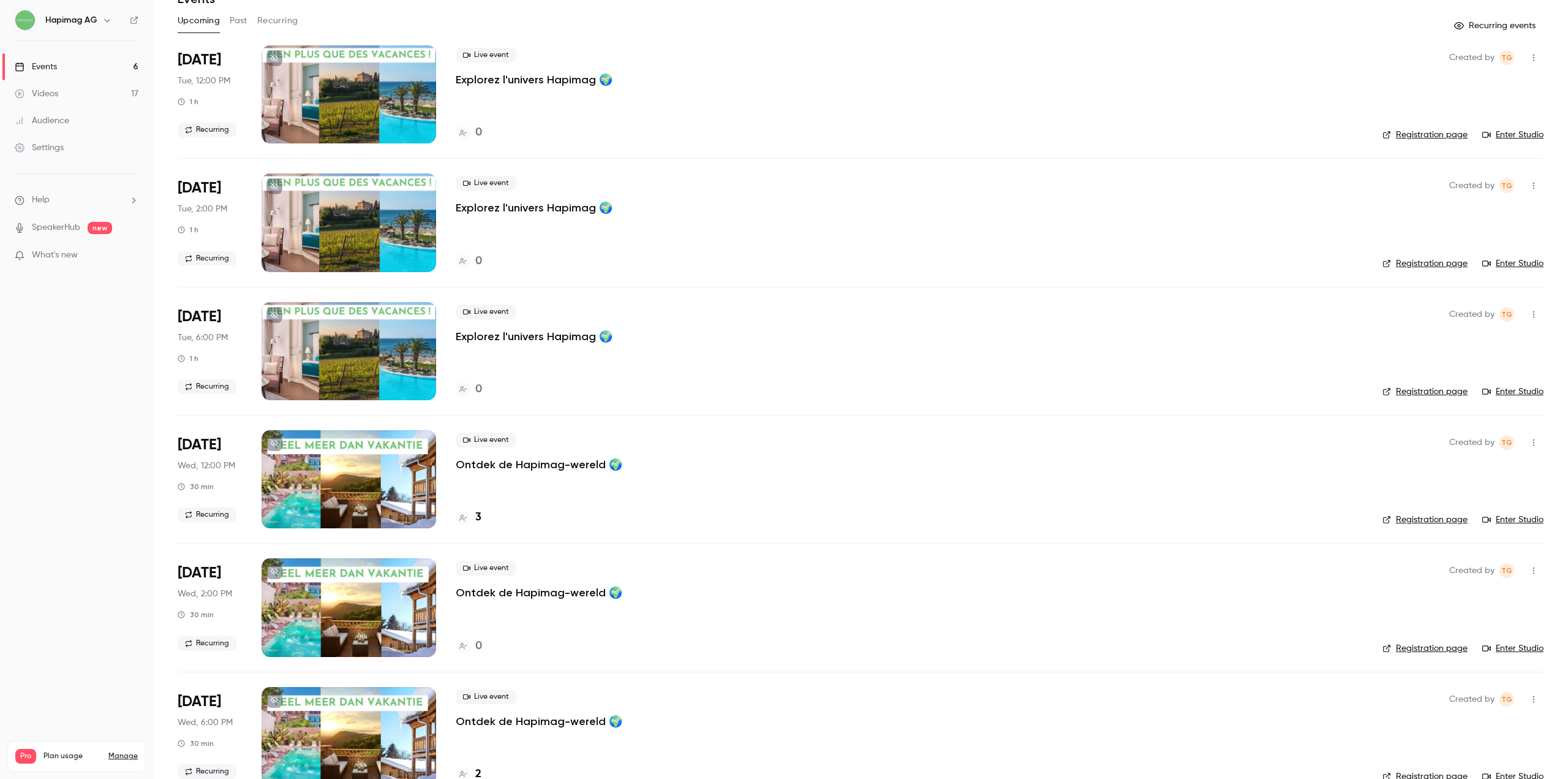
scroll to position [88, 0]
